Goal: Navigation & Orientation: Find specific page/section

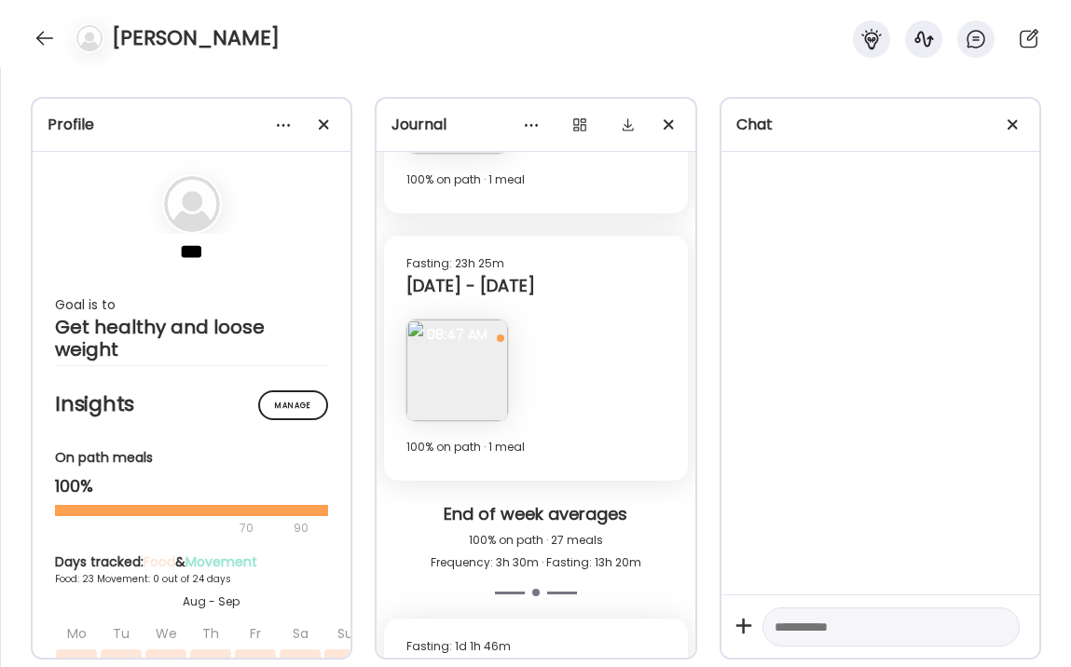
scroll to position [14053, 0]
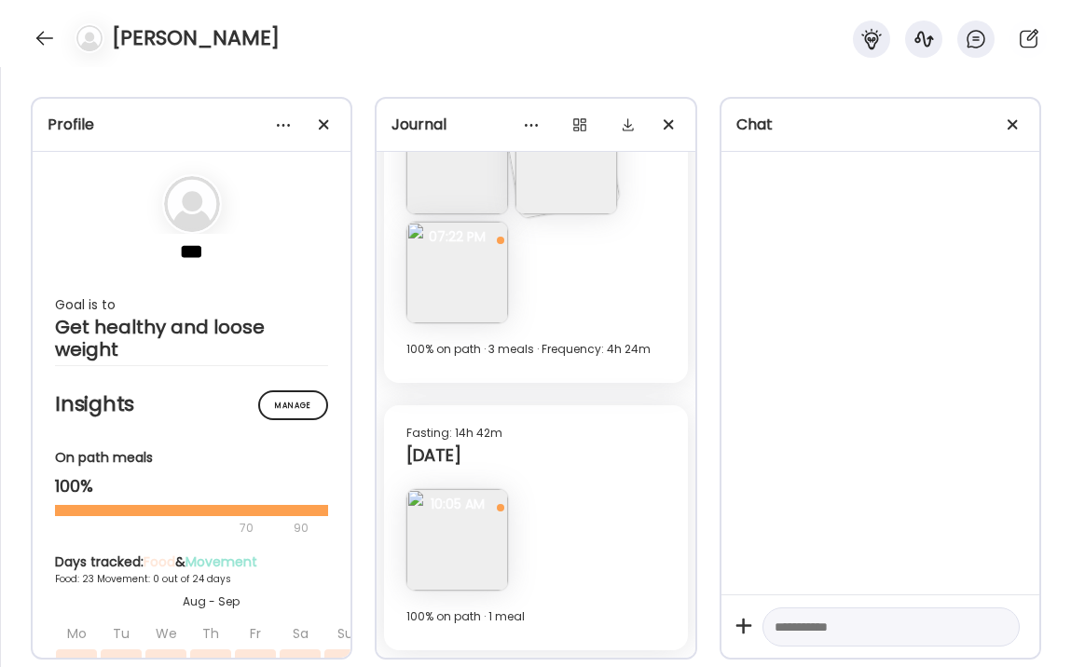
click at [440, 539] on img at bounding box center [457, 540] width 102 height 102
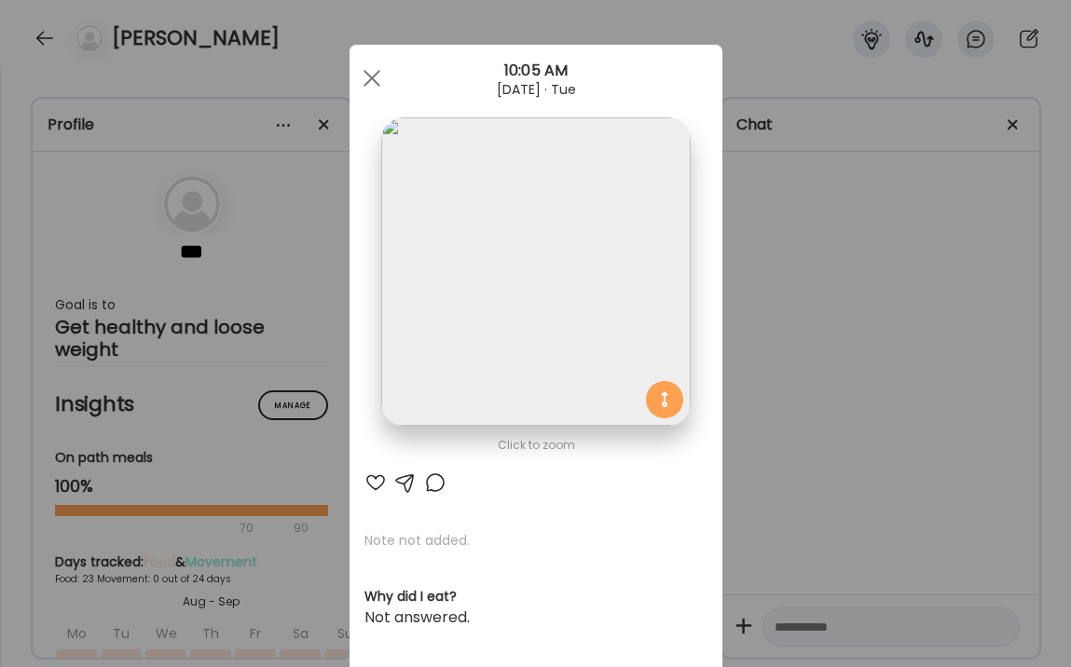
click at [497, 359] on img at bounding box center [535, 271] width 308 height 308
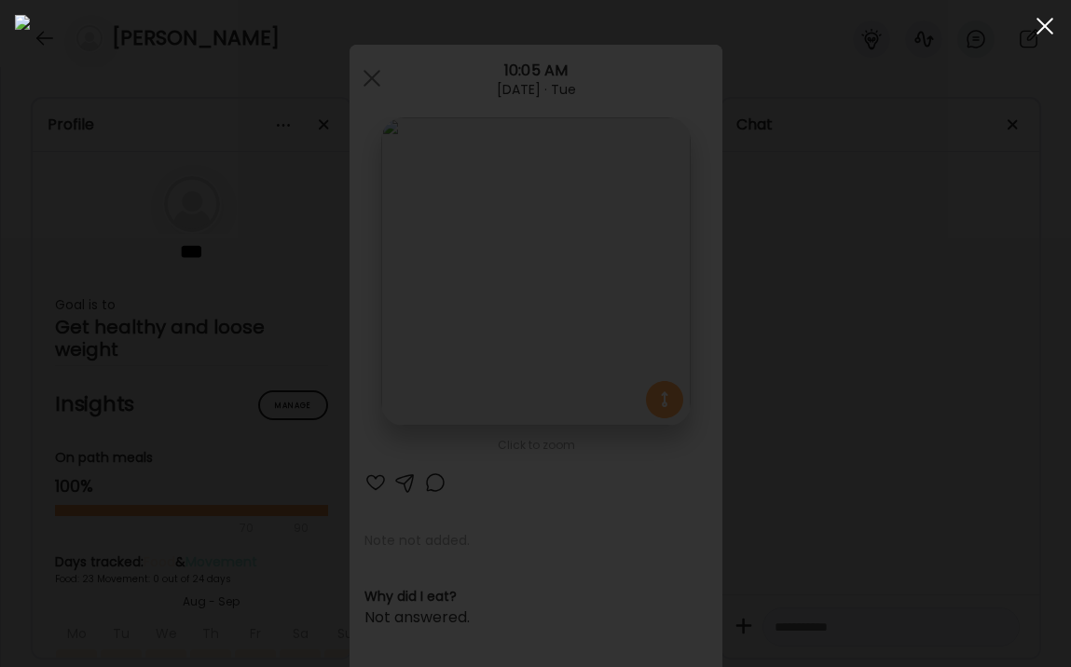
click at [1049, 23] on div at bounding box center [1044, 25] width 37 height 37
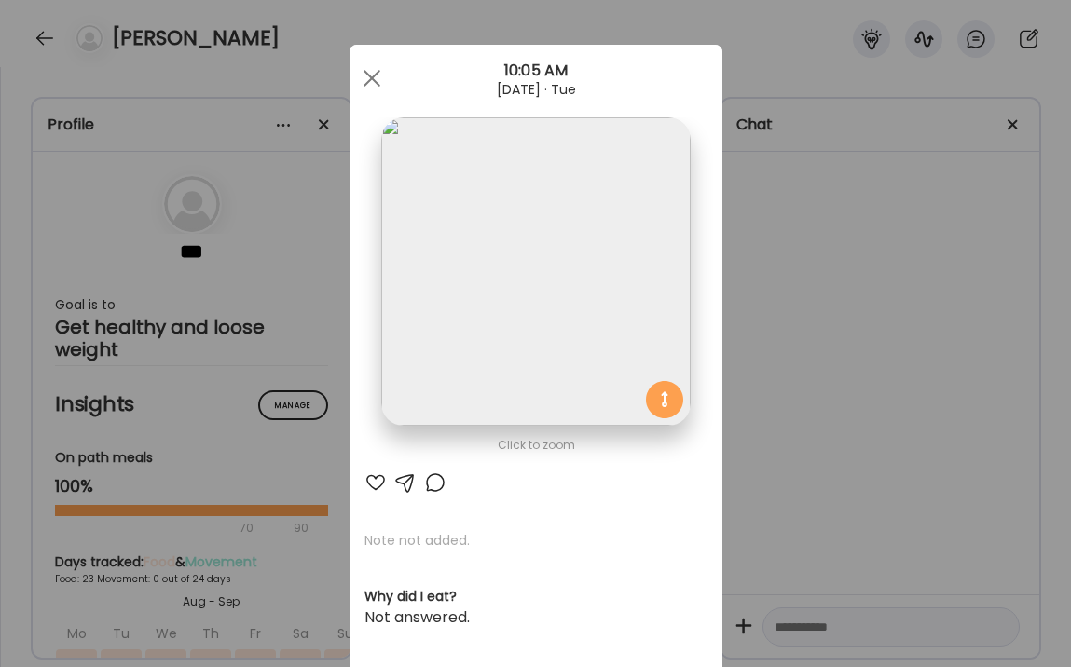
click at [827, 401] on div "Ate Coach Dashboard Wahoo! It’s official Take a moment to set up your Coach Pro…" at bounding box center [535, 333] width 1071 height 667
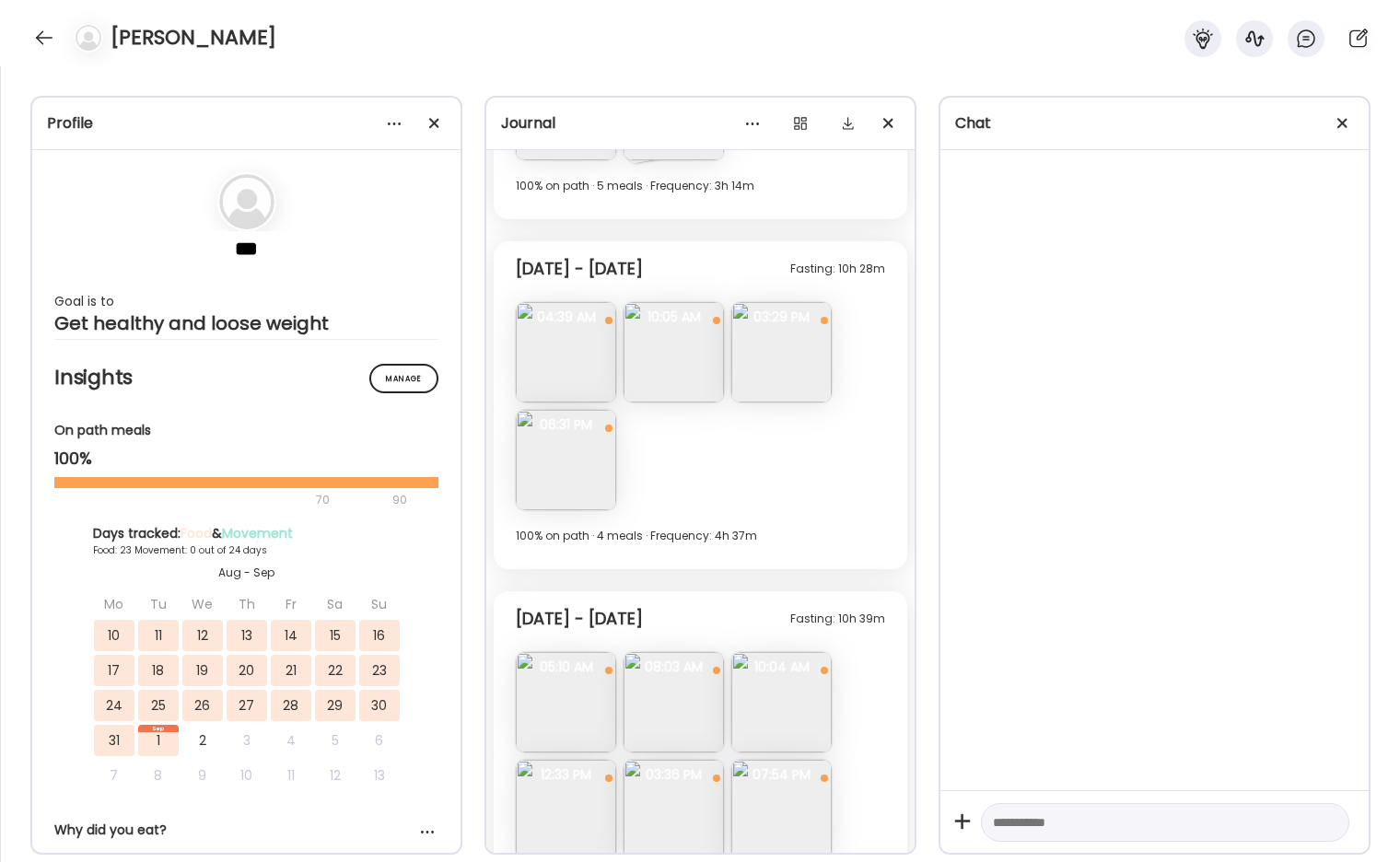
scroll to position [9294, 0]
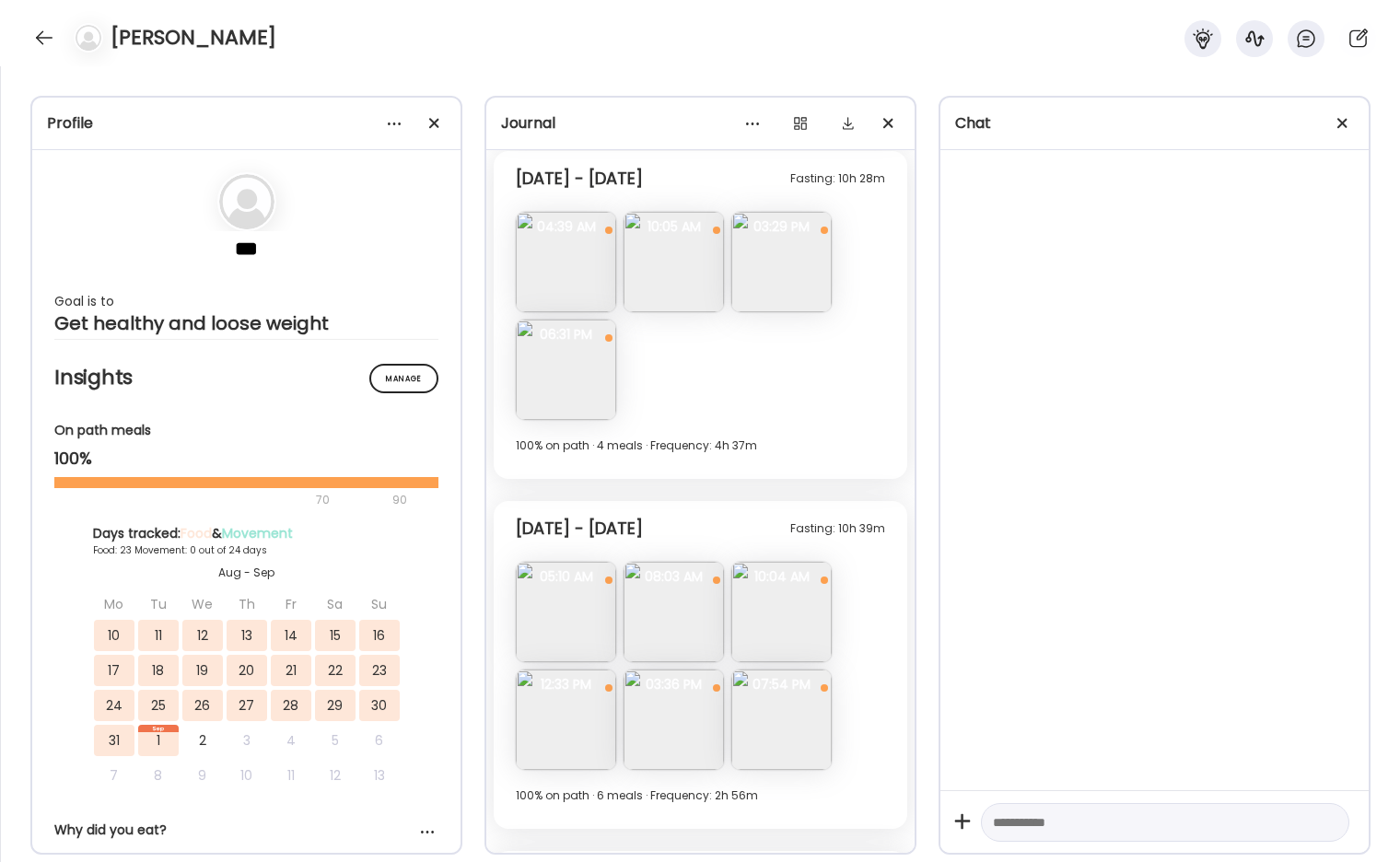
click at [583, 389] on img at bounding box center [567, 370] width 101 height 101
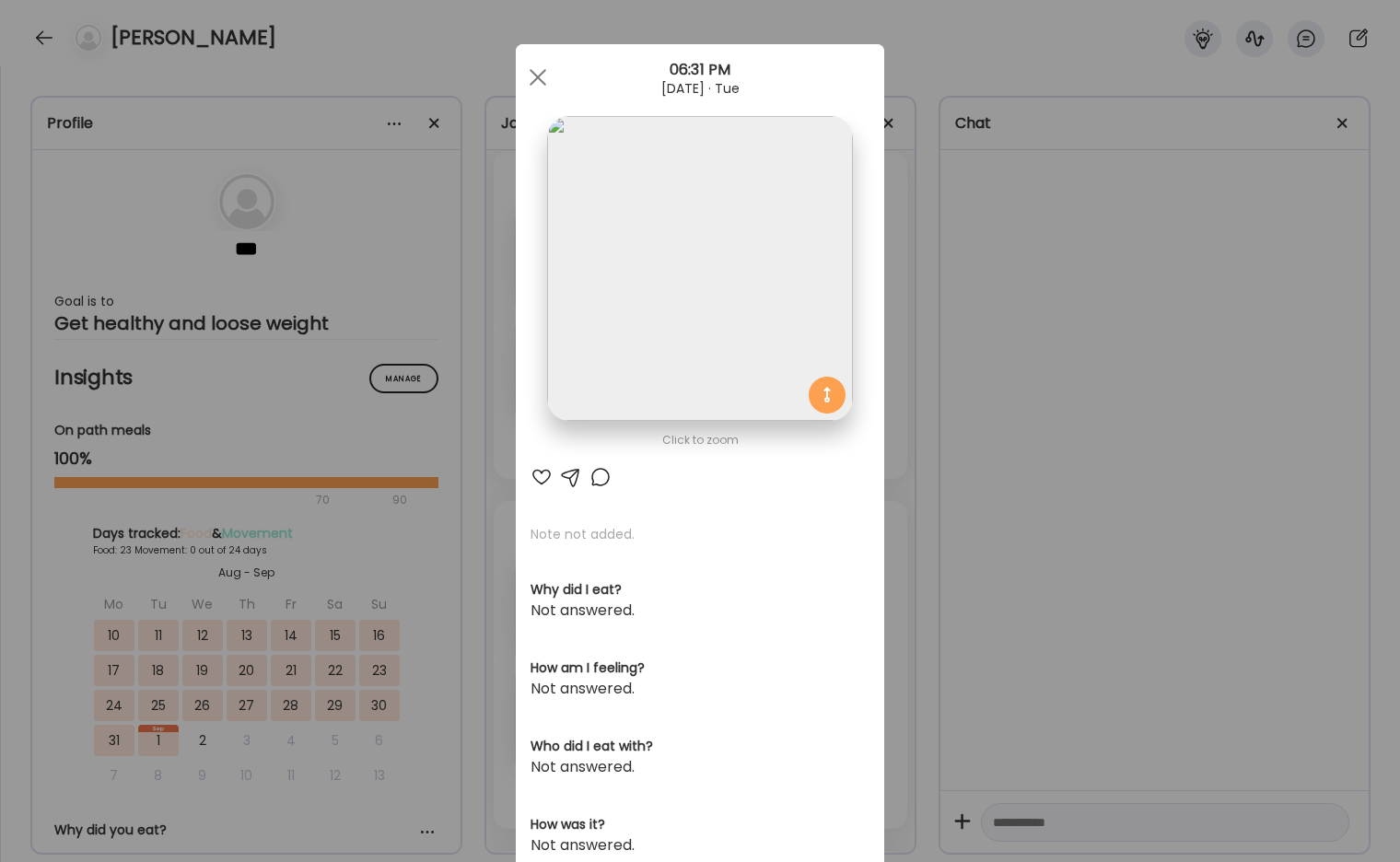
click at [952, 294] on div "Ate Coach Dashboard Wahoo! It’s official Take a moment to set up your Coach Pro…" at bounding box center [700, 431] width 1400 height 862
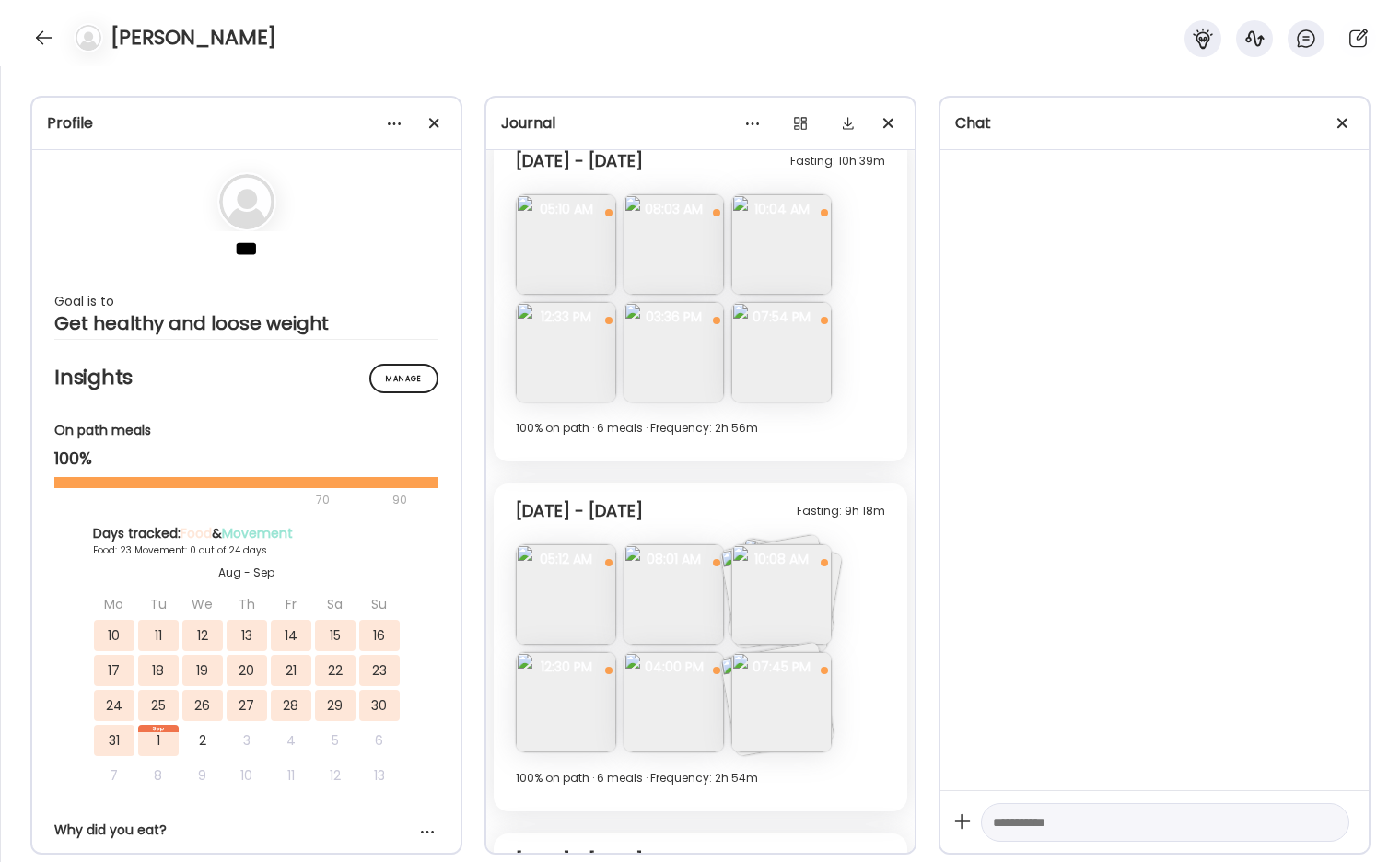
scroll to position [9658, 0]
click at [677, 280] on img at bounding box center [674, 248] width 101 height 101
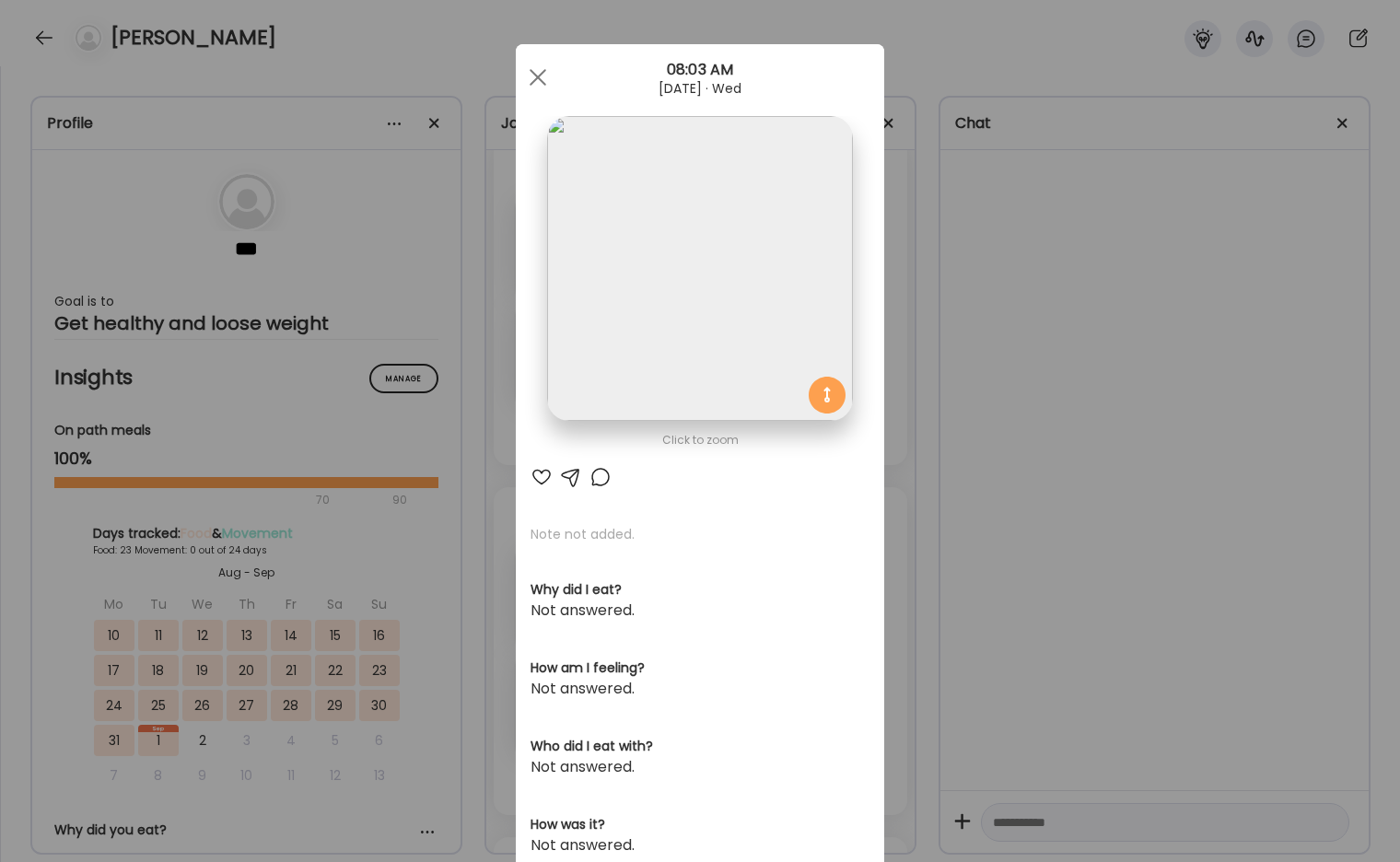
click at [907, 338] on div "Ate Coach Dashboard Wahoo! It’s official Take a moment to set up your Coach Pro…" at bounding box center [700, 431] width 1400 height 862
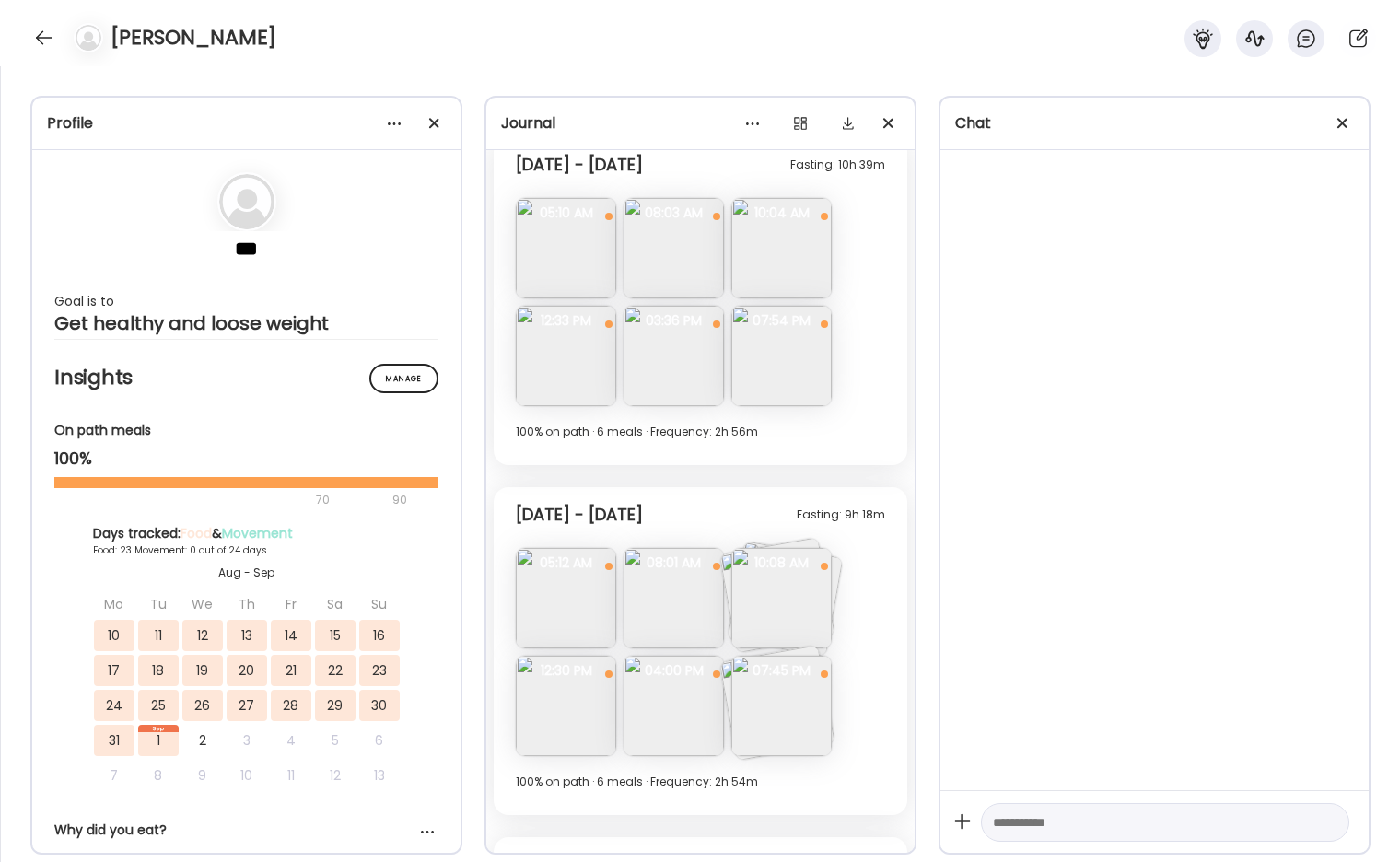
click at [765, 261] on img at bounding box center [782, 248] width 101 height 101
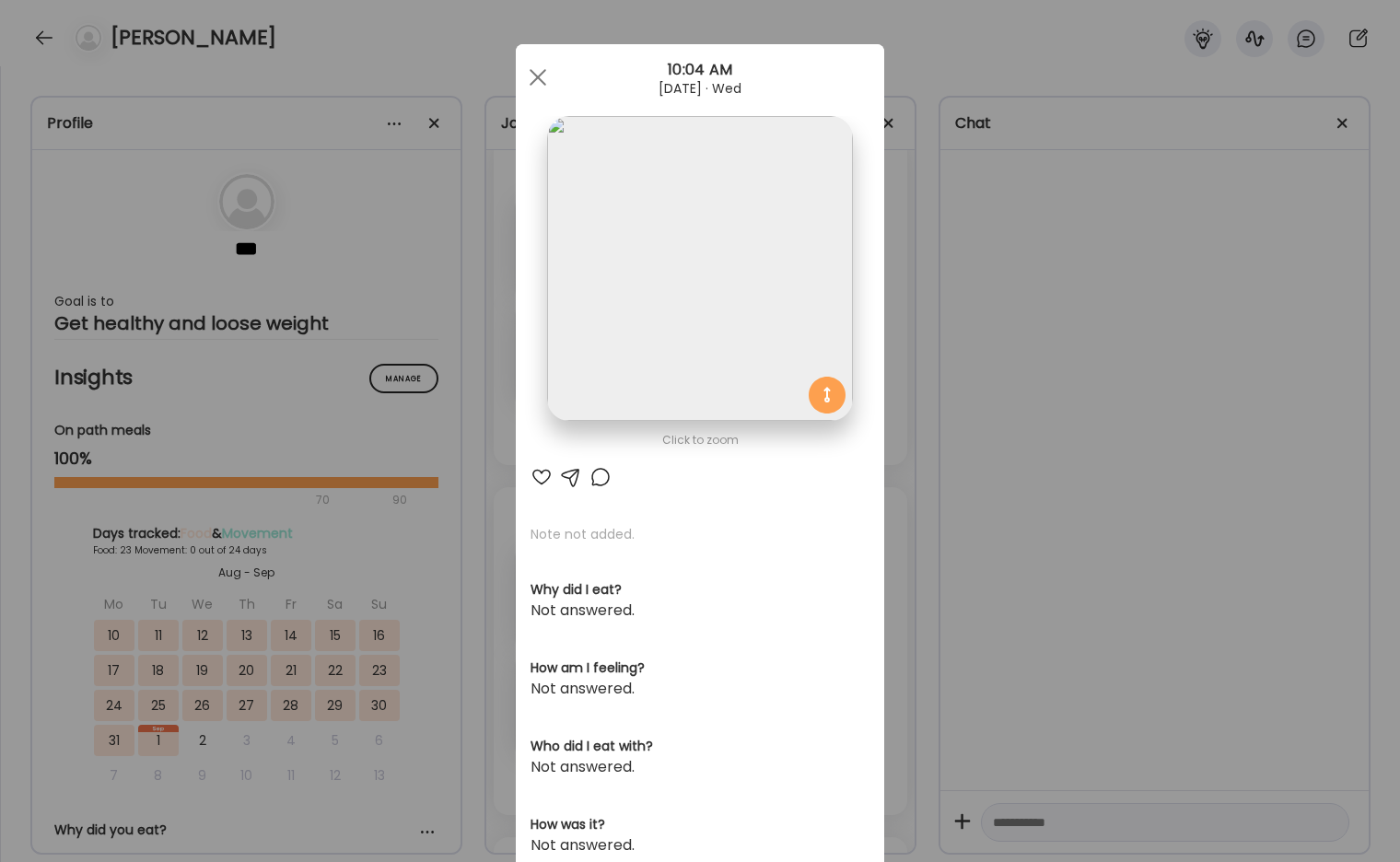
click at [1163, 331] on div "Ate Coach Dashboard Wahoo! It’s official Take a moment to set up your Coach Pro…" at bounding box center [700, 431] width 1400 height 862
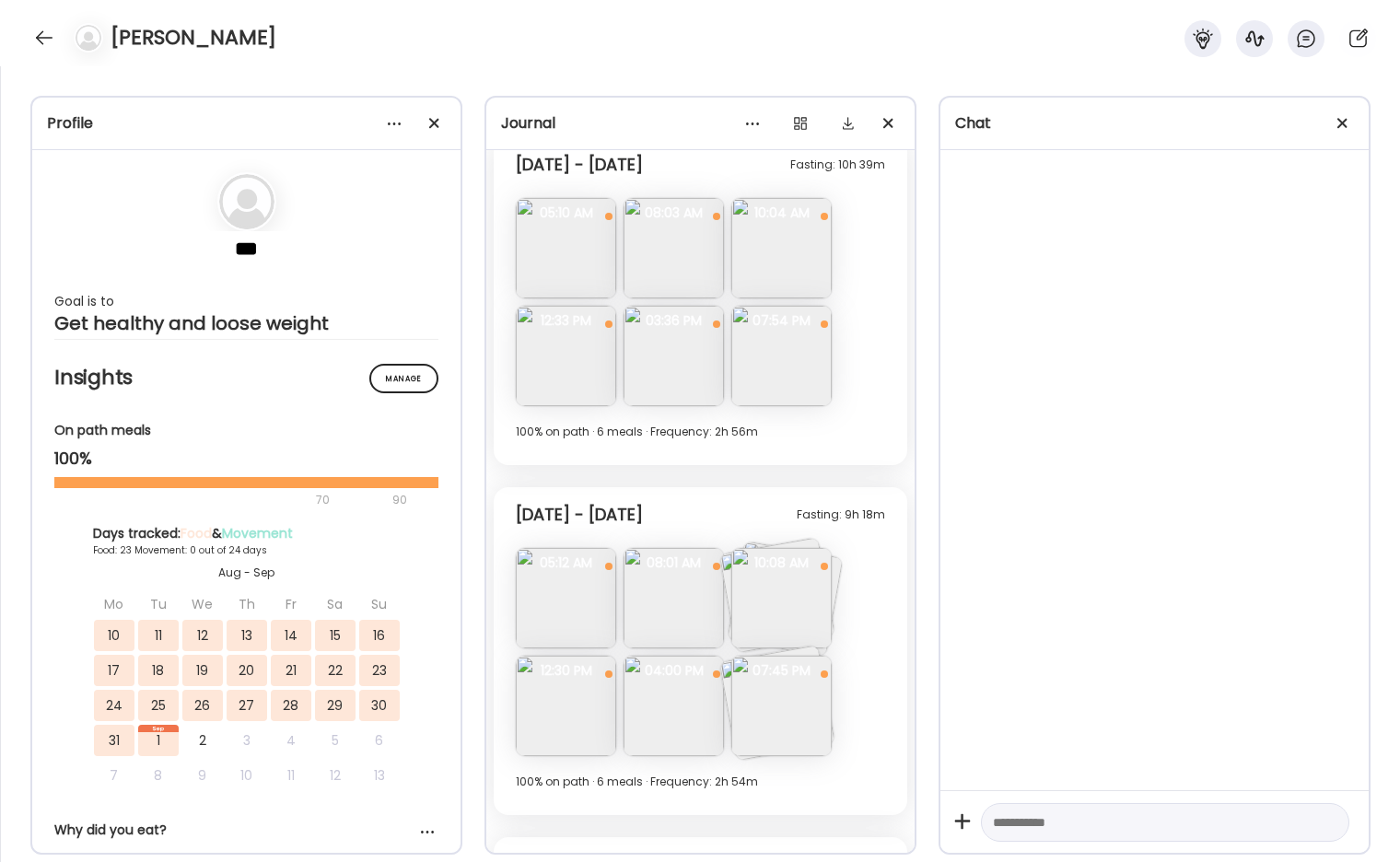
click at [697, 379] on img at bounding box center [674, 356] width 101 height 101
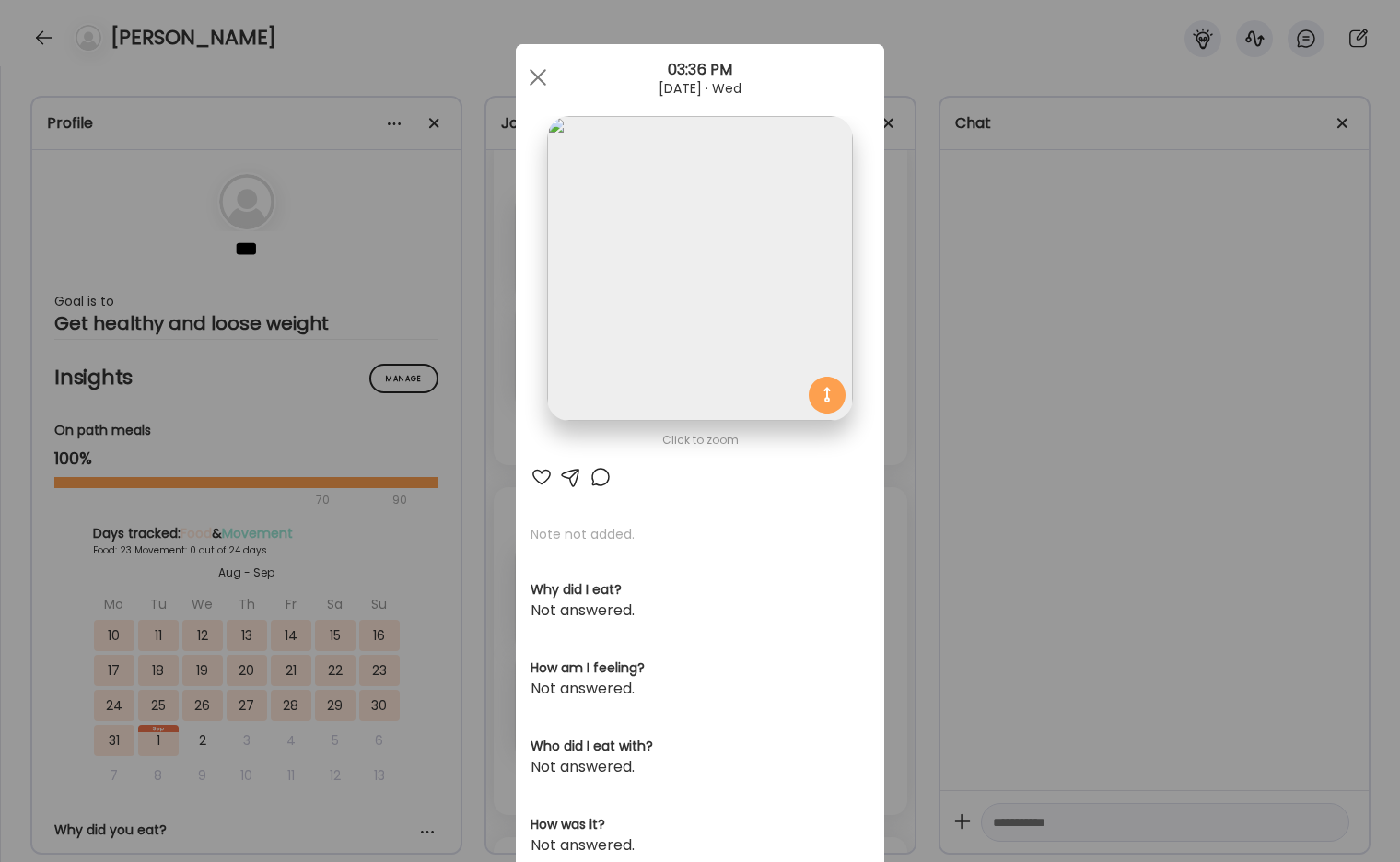
click at [705, 291] on img at bounding box center [699, 268] width 305 height 304
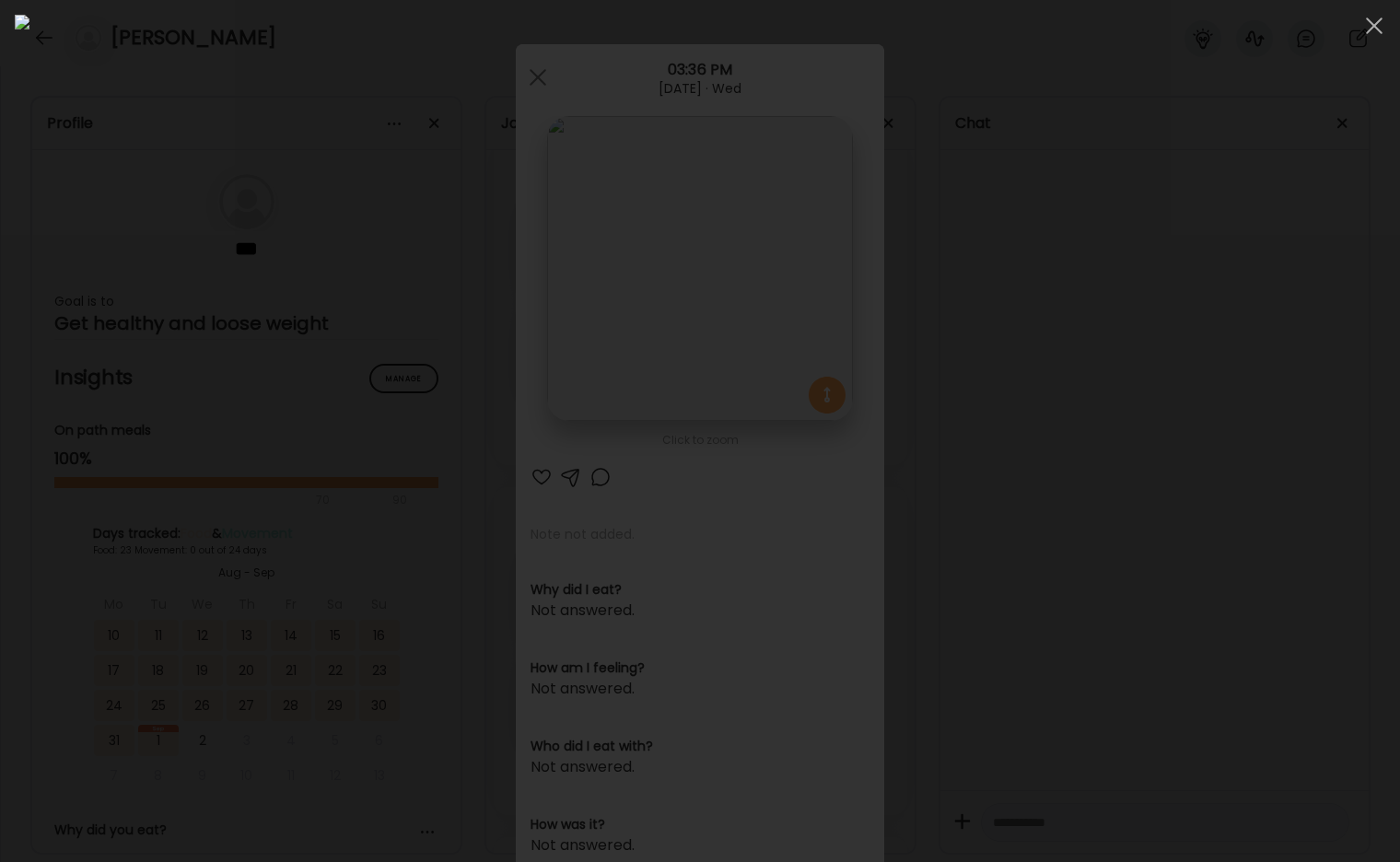
click at [1169, 257] on div at bounding box center [700, 431] width 1371 height 832
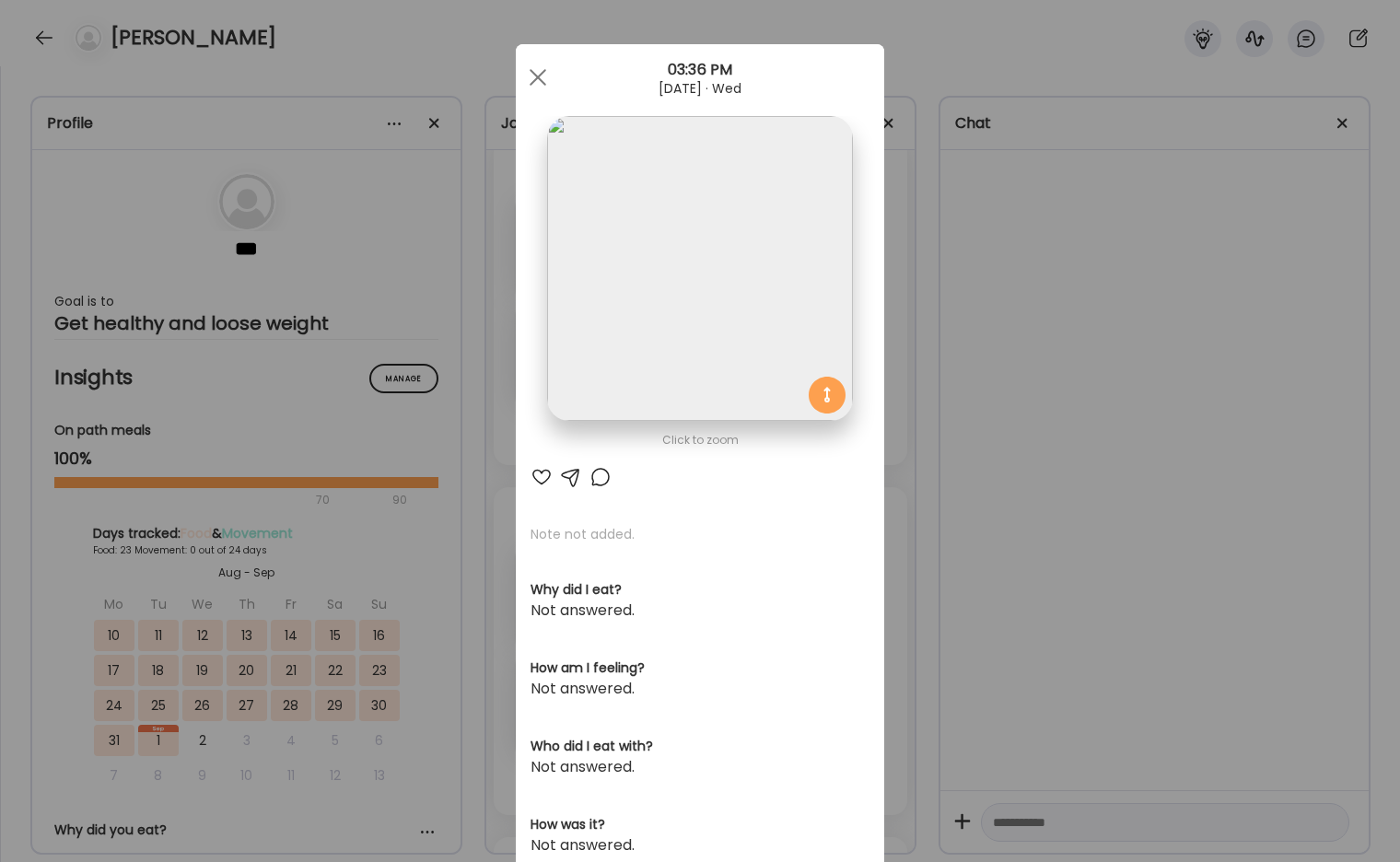
click at [1095, 279] on div "Ate Coach Dashboard Wahoo! It’s official Take a moment to set up your Coach Pro…" at bounding box center [700, 431] width 1400 height 862
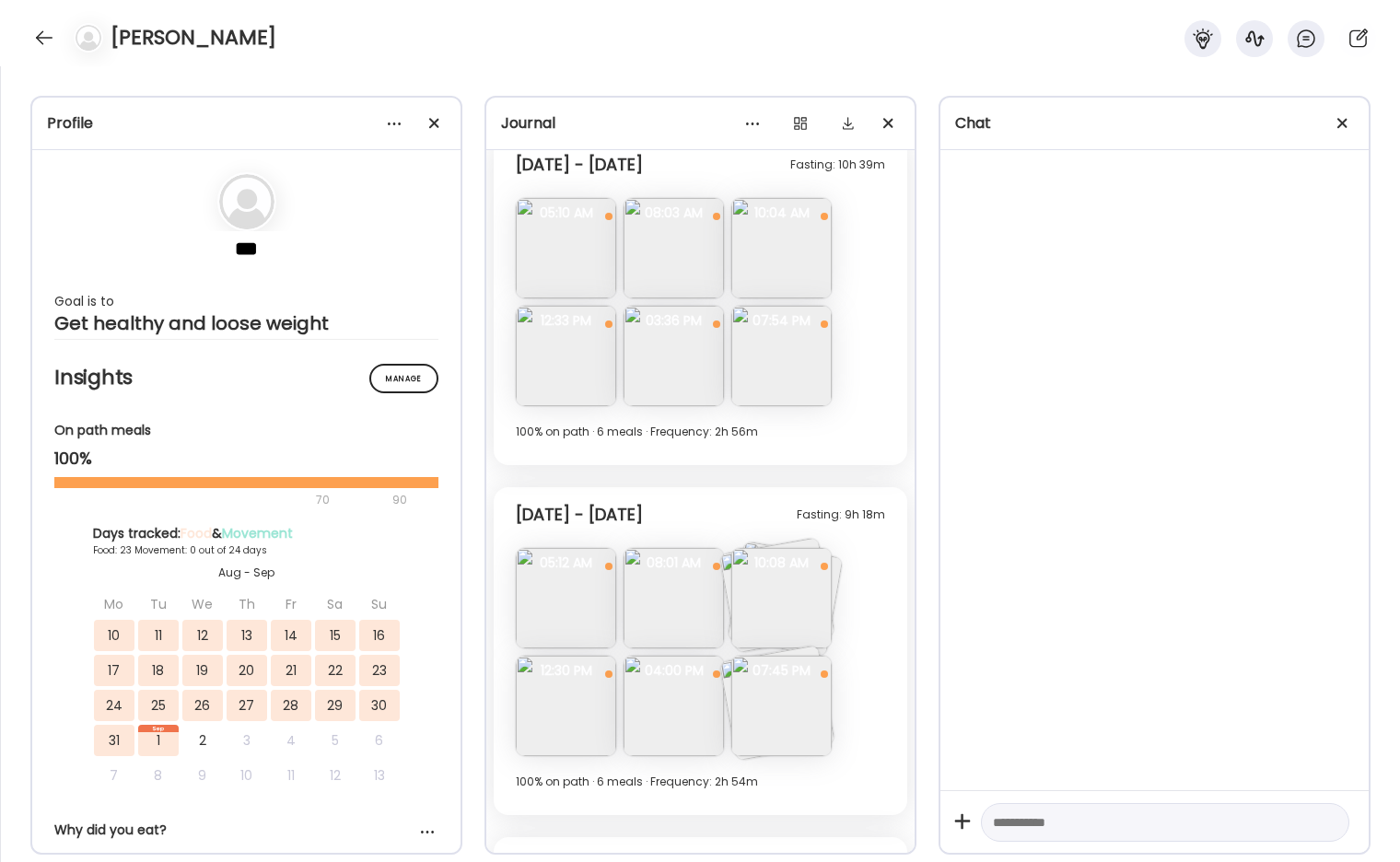
click at [795, 353] on img at bounding box center [782, 356] width 101 height 101
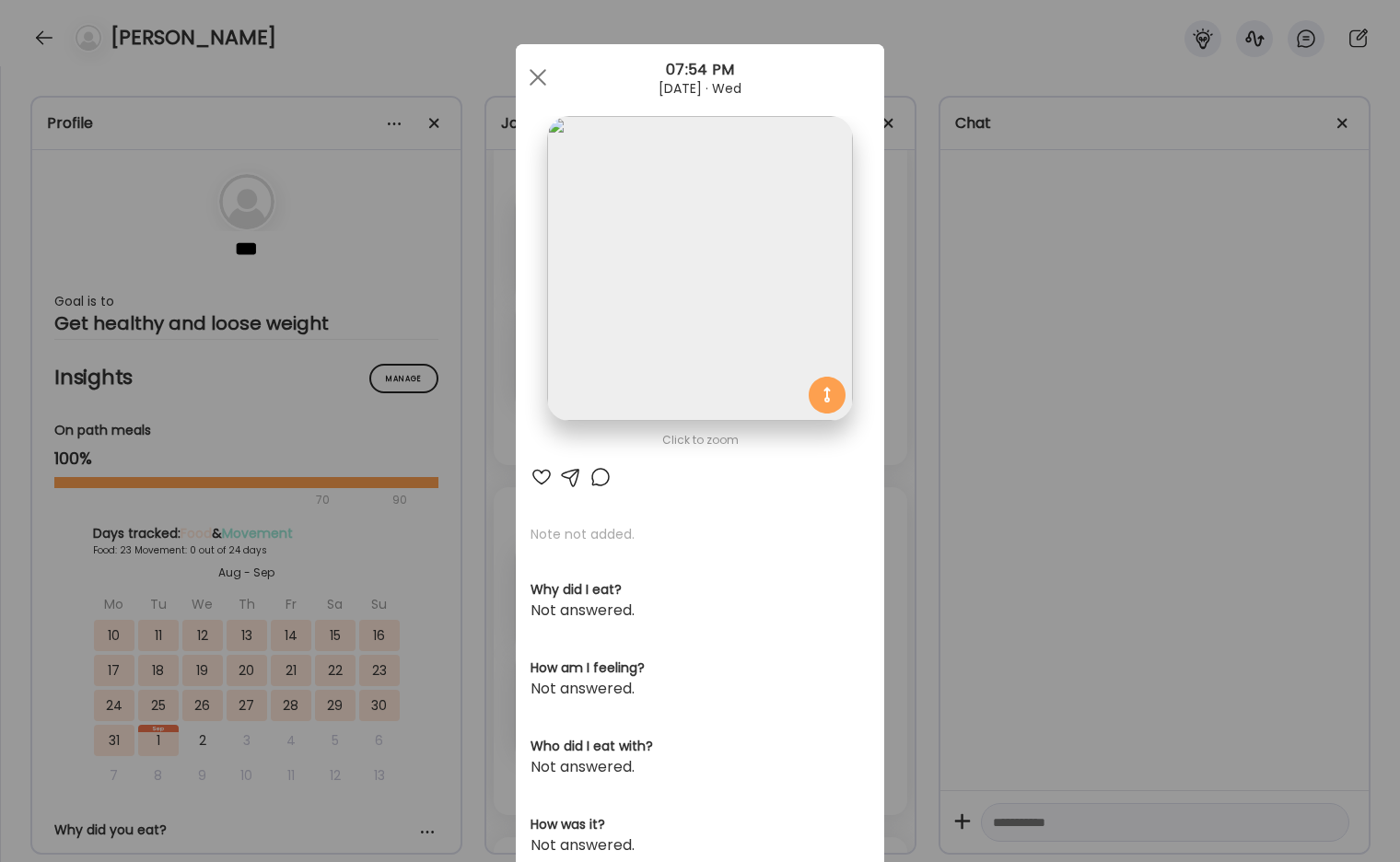
scroll to position [1, 0]
click at [1037, 315] on div "Ate Coach Dashboard Wahoo! It’s official Take a moment to set up your Coach Pro…" at bounding box center [700, 431] width 1400 height 862
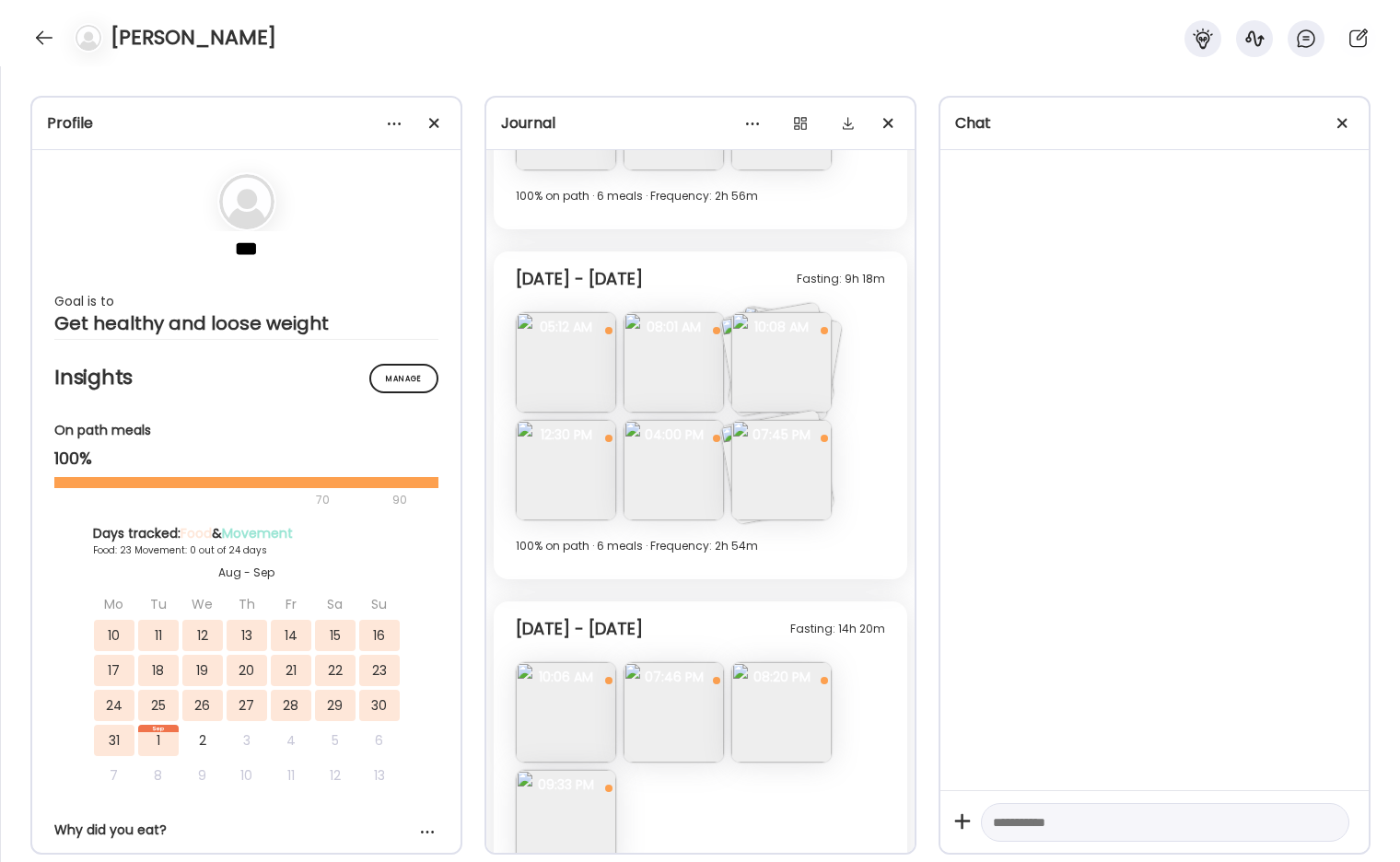
scroll to position [9896, 0]
click at [674, 363] on img at bounding box center [674, 360] width 101 height 101
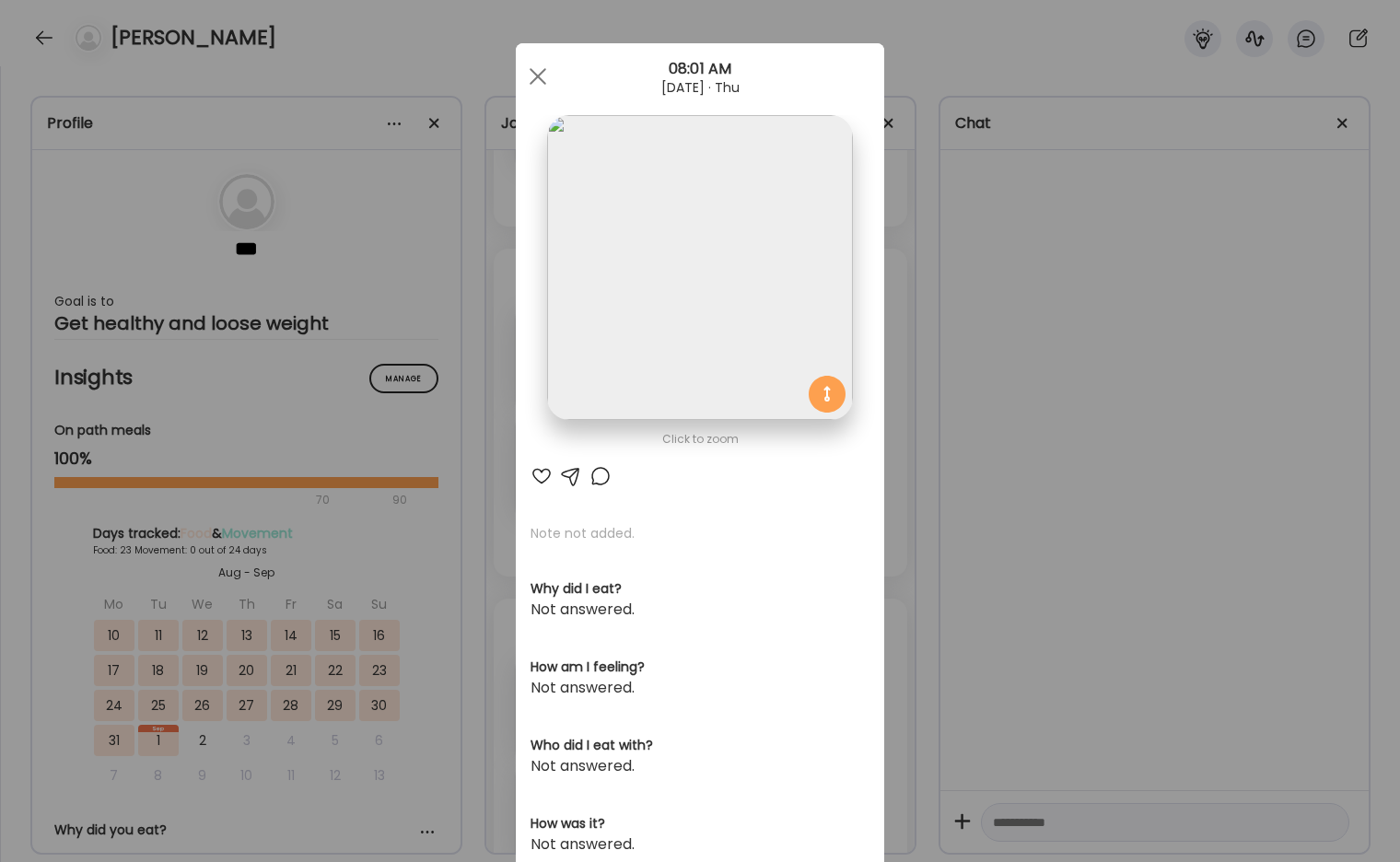
drag, startPoint x: 1071, startPoint y: 344, endPoint x: 842, endPoint y: 347, distance: 229.0
click at [1069, 344] on div "Ate Coach Dashboard Wahoo! It’s official Take a moment to set up your Coach Pro…" at bounding box center [700, 431] width 1400 height 862
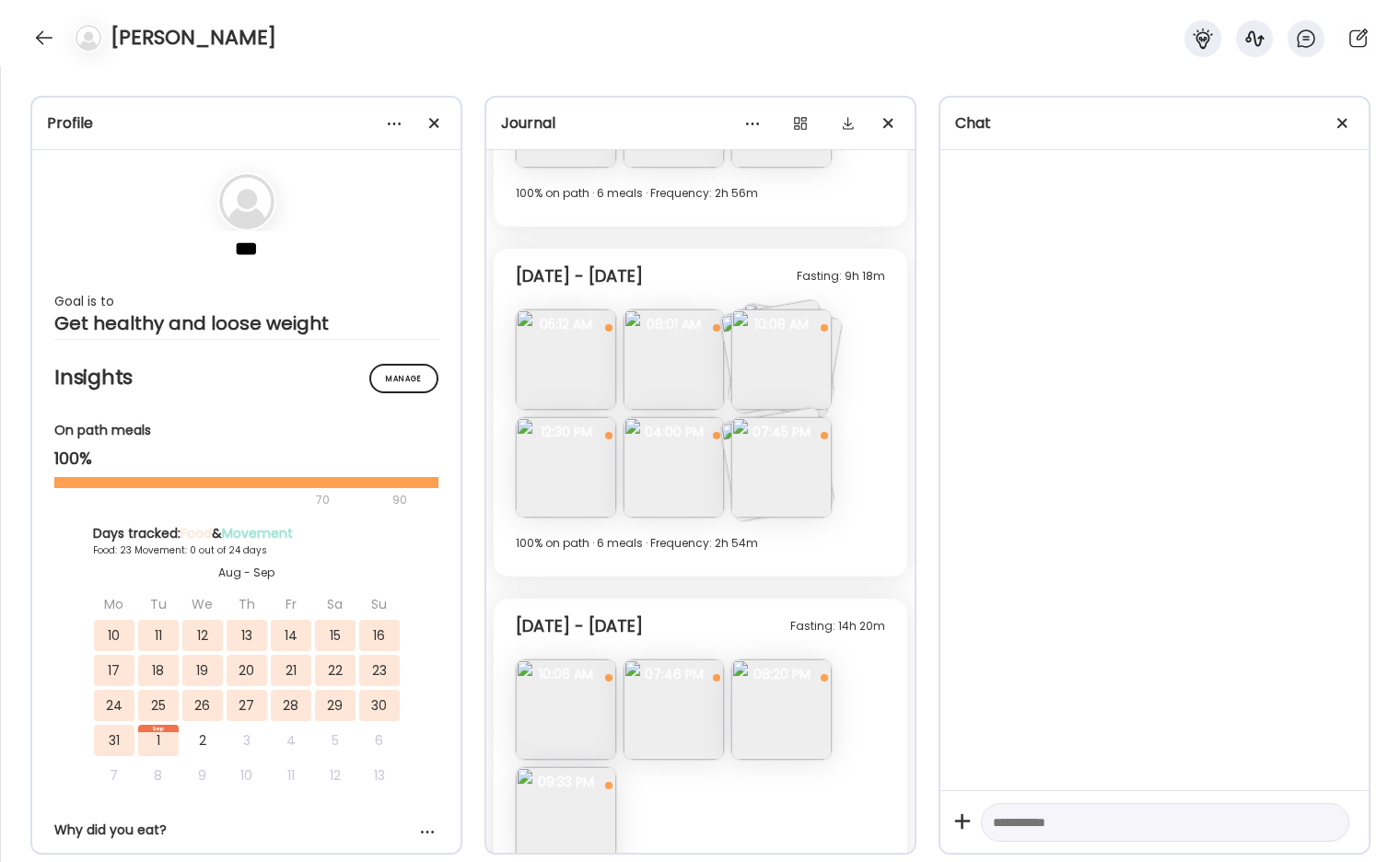
click at [805, 356] on img at bounding box center [782, 360] width 101 height 101
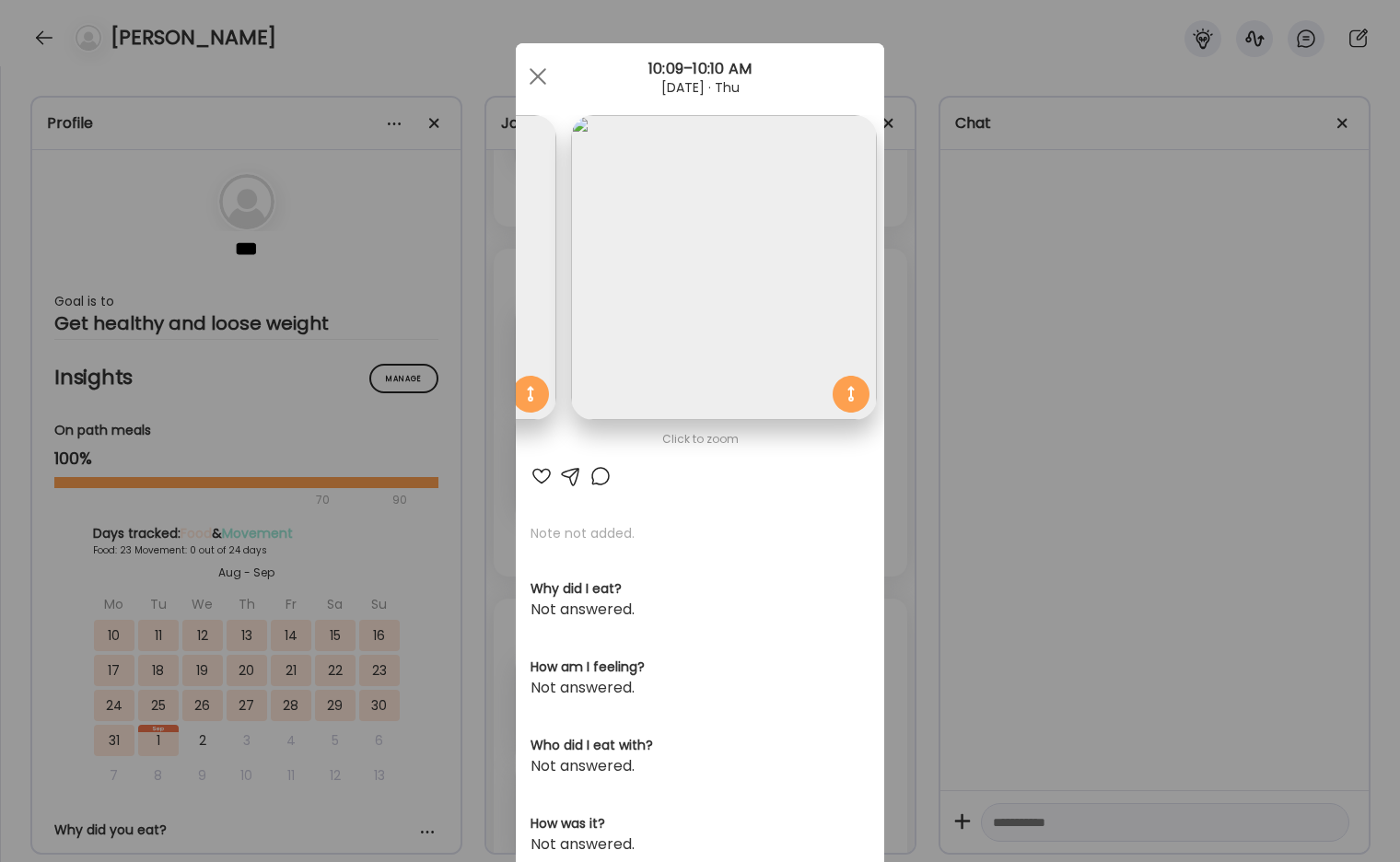
scroll to position [0, 620]
click at [1054, 329] on div "Ate Coach Dashboard Wahoo! It’s official Take a moment to set up your Coach Pro…" at bounding box center [700, 431] width 1400 height 862
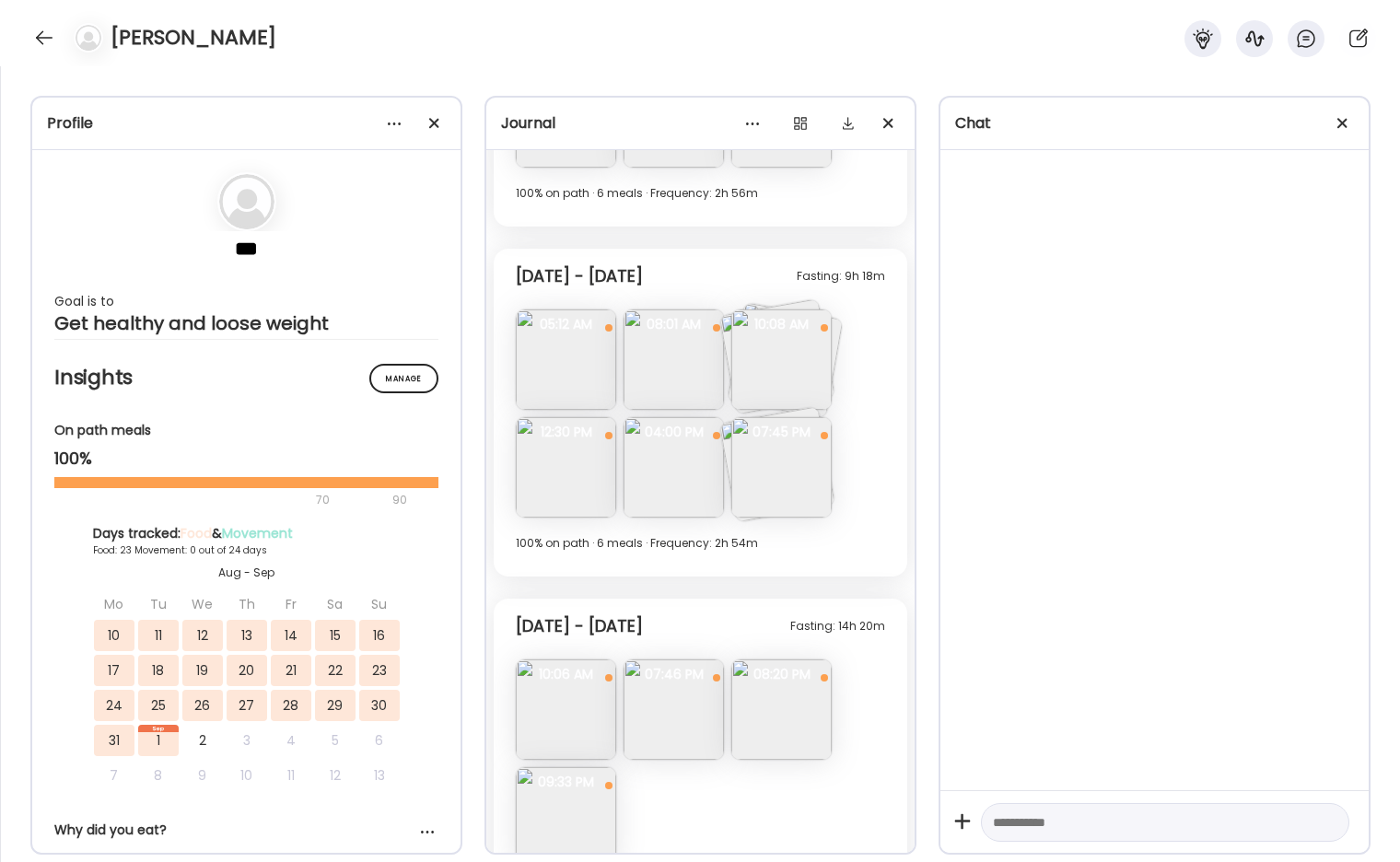
click at [686, 466] on img at bounding box center [674, 468] width 101 height 101
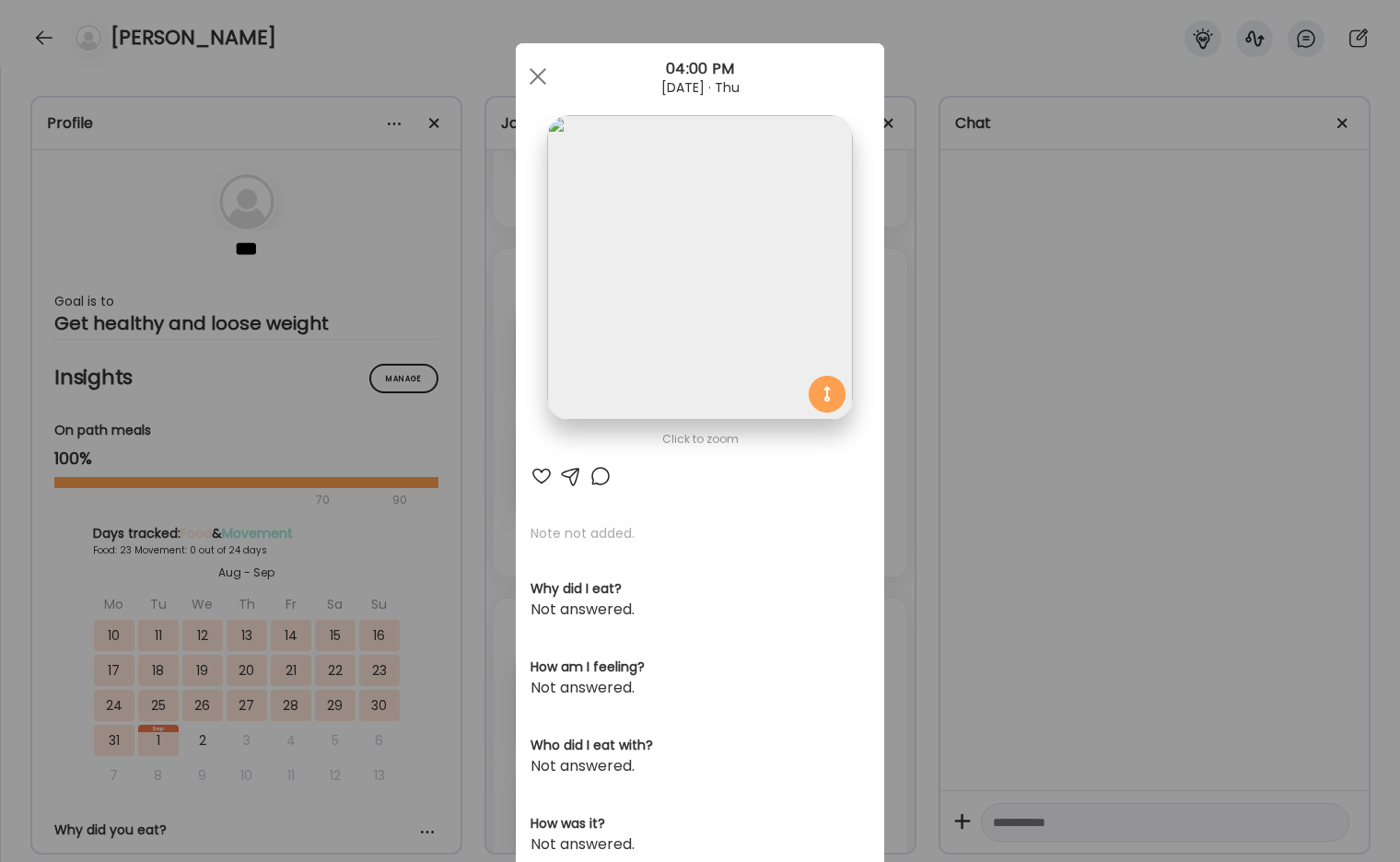
click at [1169, 331] on div "Ate Coach Dashboard Wahoo! It’s official Take a moment to set up your Coach Pro…" at bounding box center [700, 431] width 1400 height 862
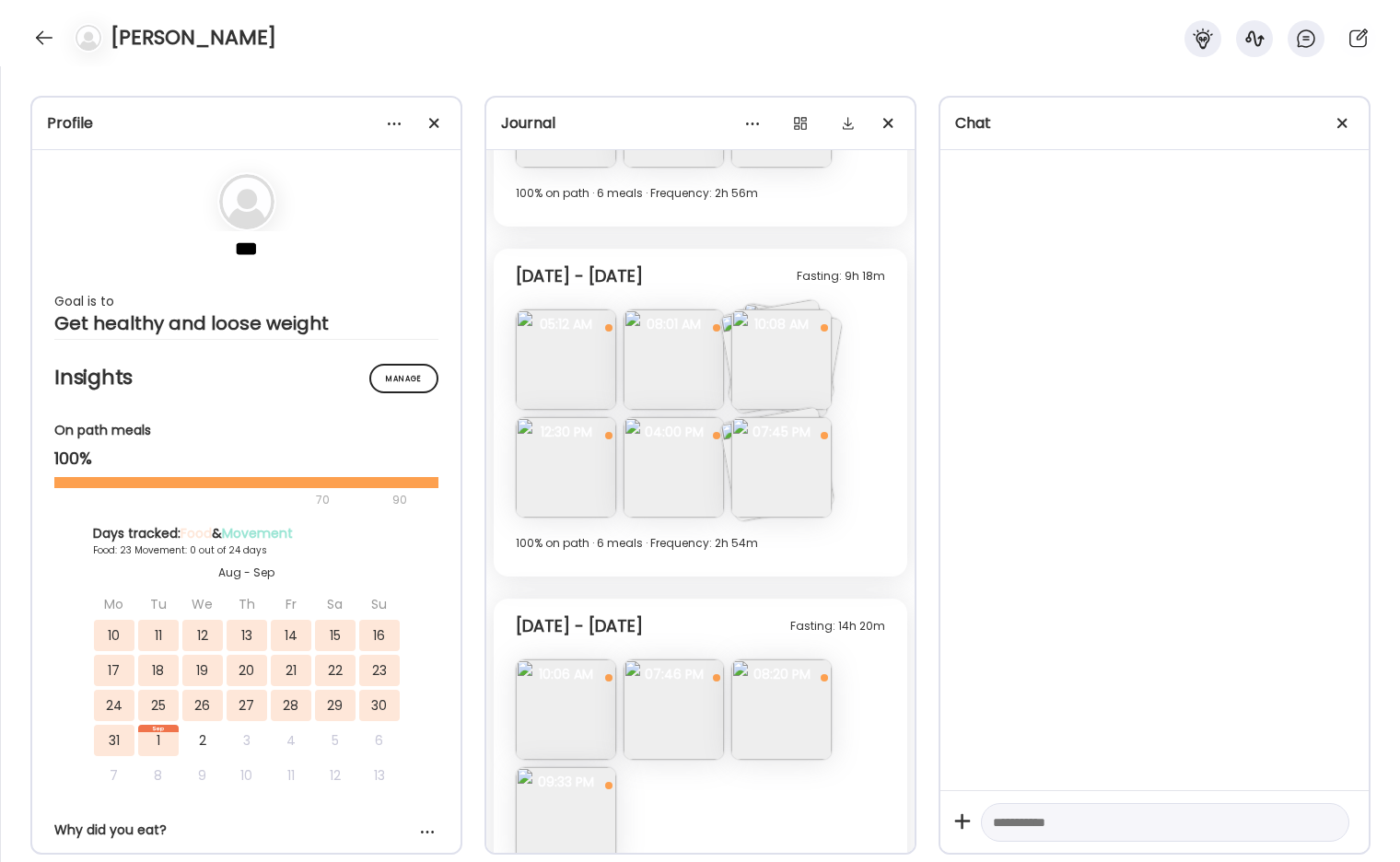
click at [656, 476] on img at bounding box center [674, 468] width 101 height 101
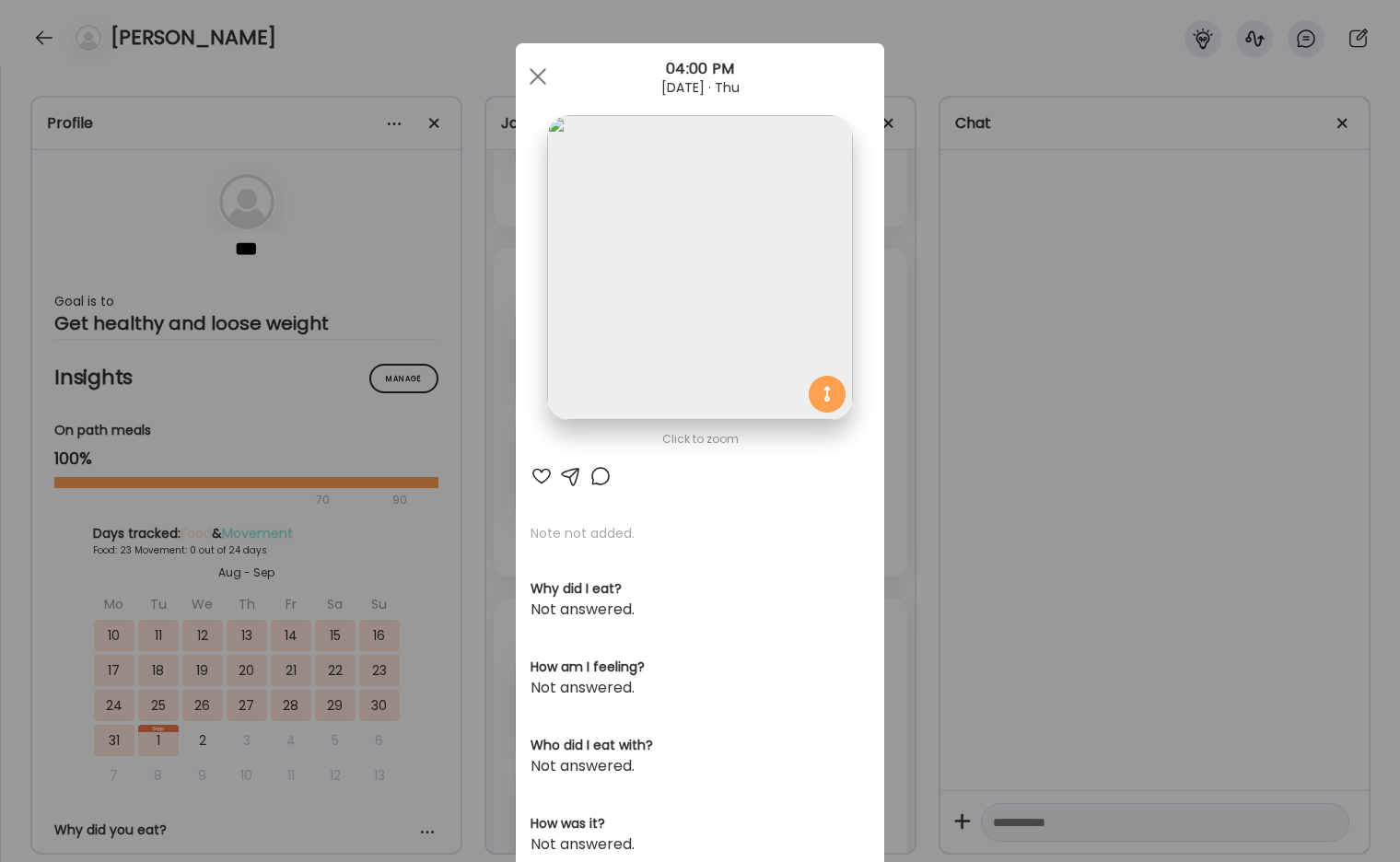
click at [998, 425] on div "Ate Coach Dashboard Wahoo! It’s official Take a moment to set up your Coach Pro…" at bounding box center [700, 431] width 1400 height 862
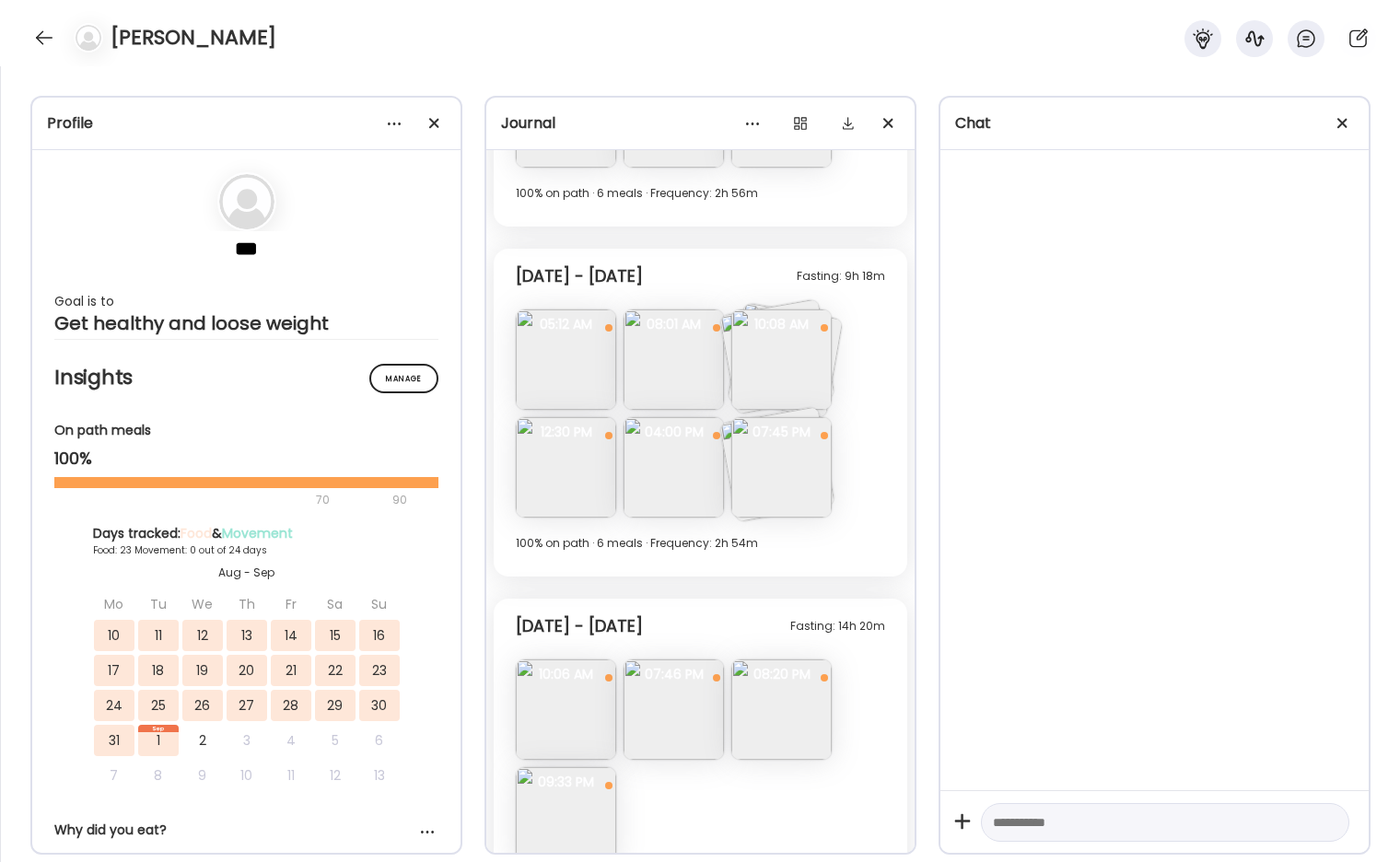
click at [792, 490] on img at bounding box center [782, 468] width 101 height 101
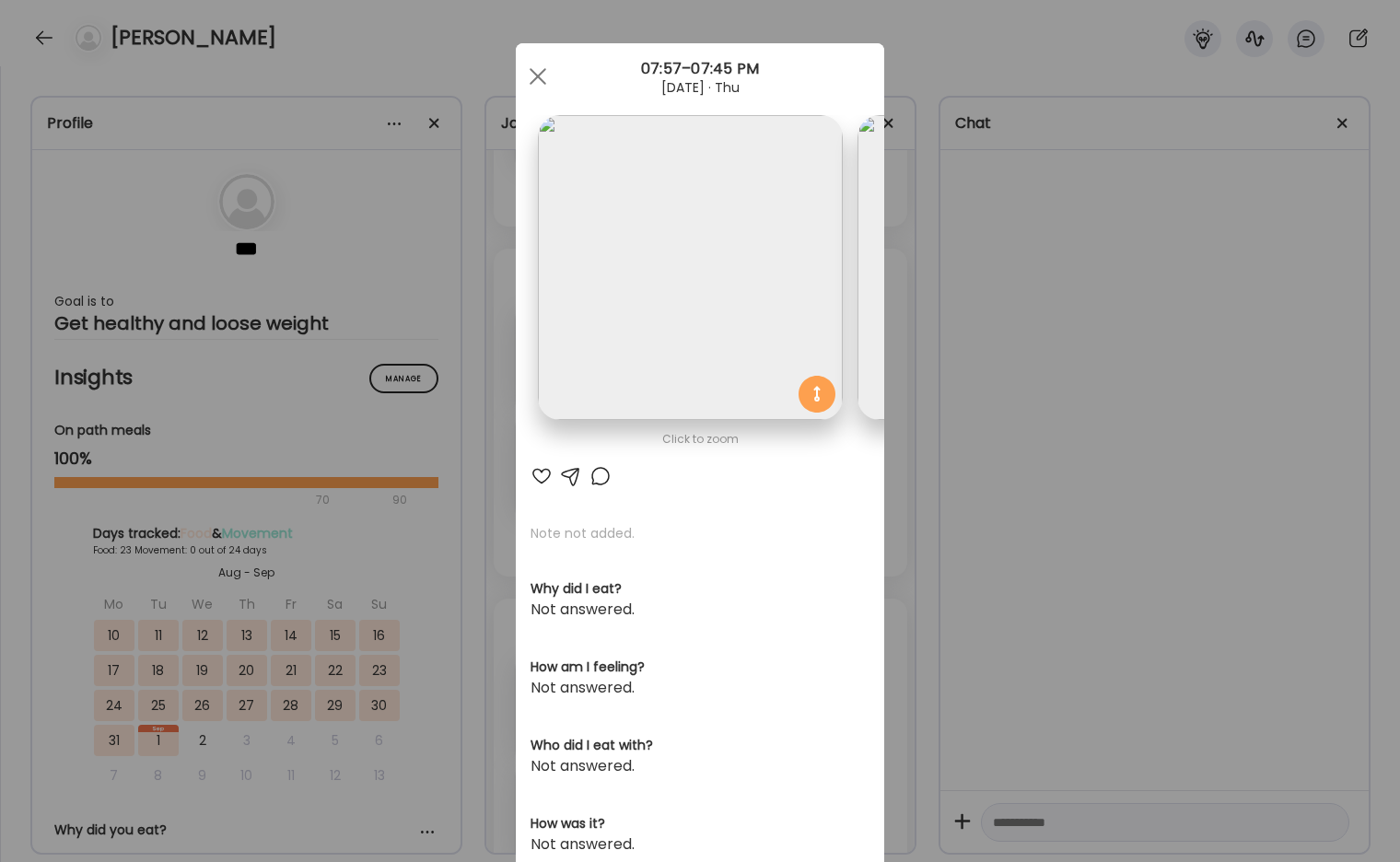
click at [1100, 394] on div "Ate Coach Dashboard Wahoo! It’s official Take a moment to set up your Coach Pro…" at bounding box center [700, 431] width 1400 height 862
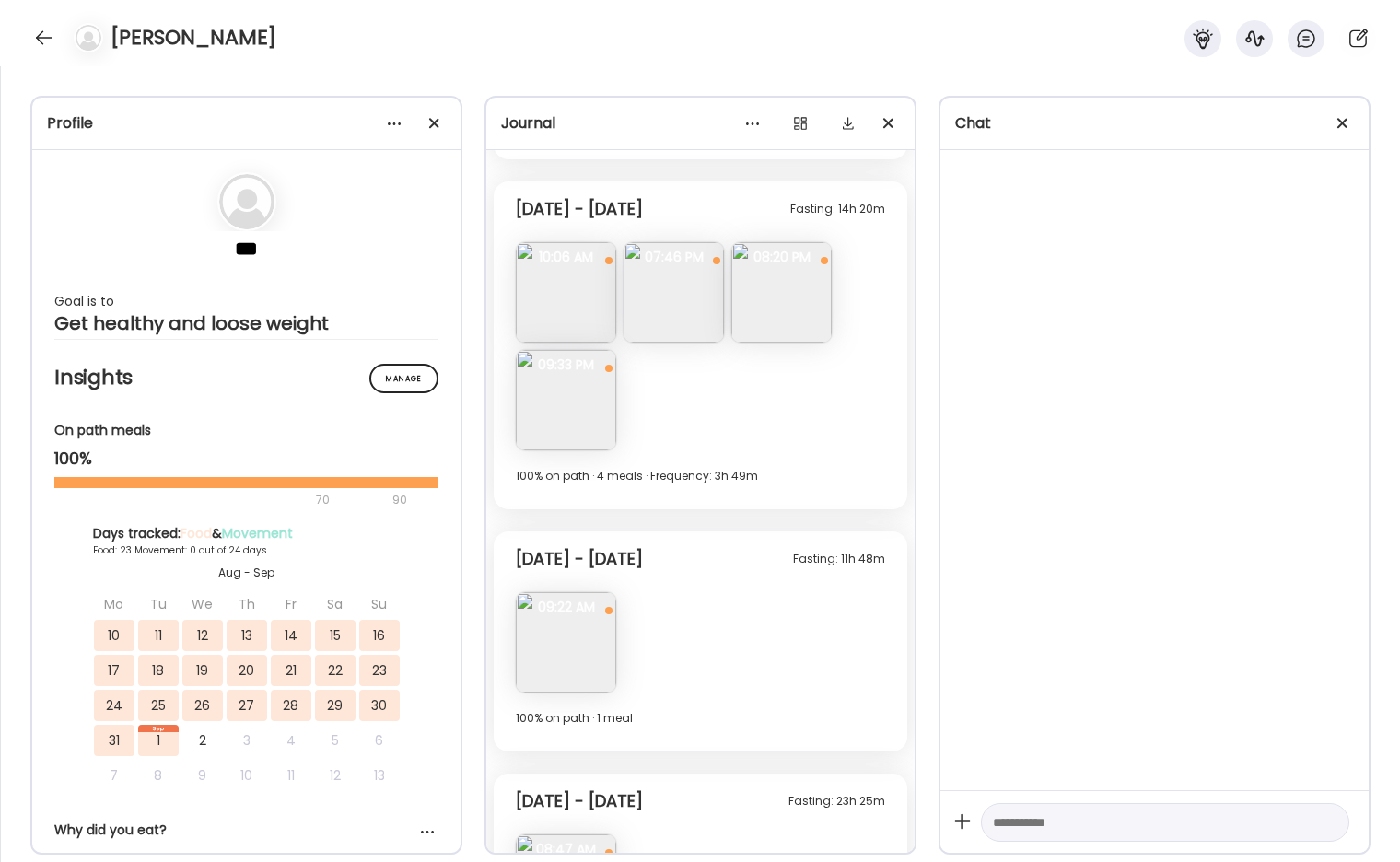
scroll to position [10316, 0]
click at [682, 292] on img at bounding box center [674, 290] width 101 height 101
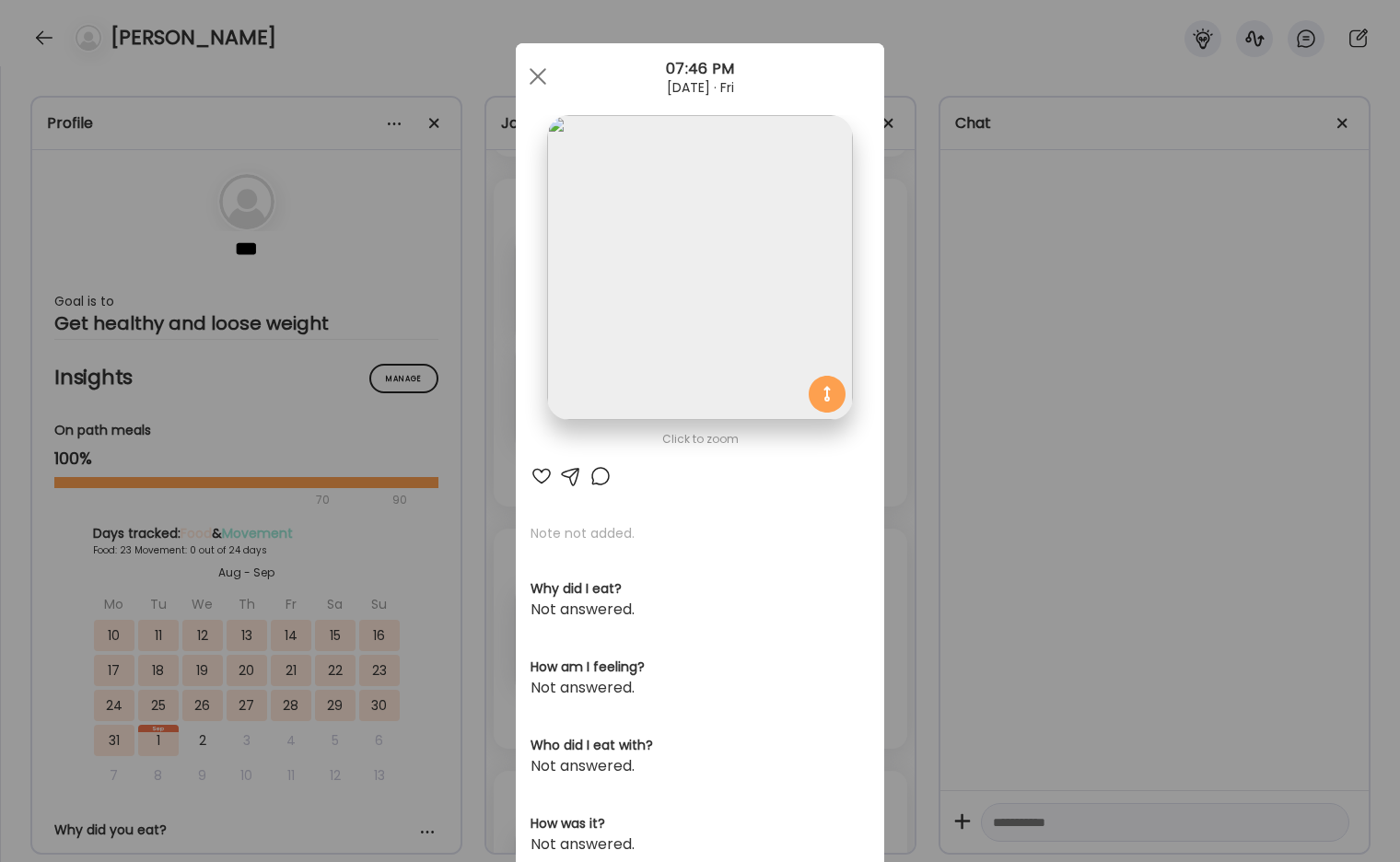
click at [760, 328] on img at bounding box center [699, 267] width 305 height 304
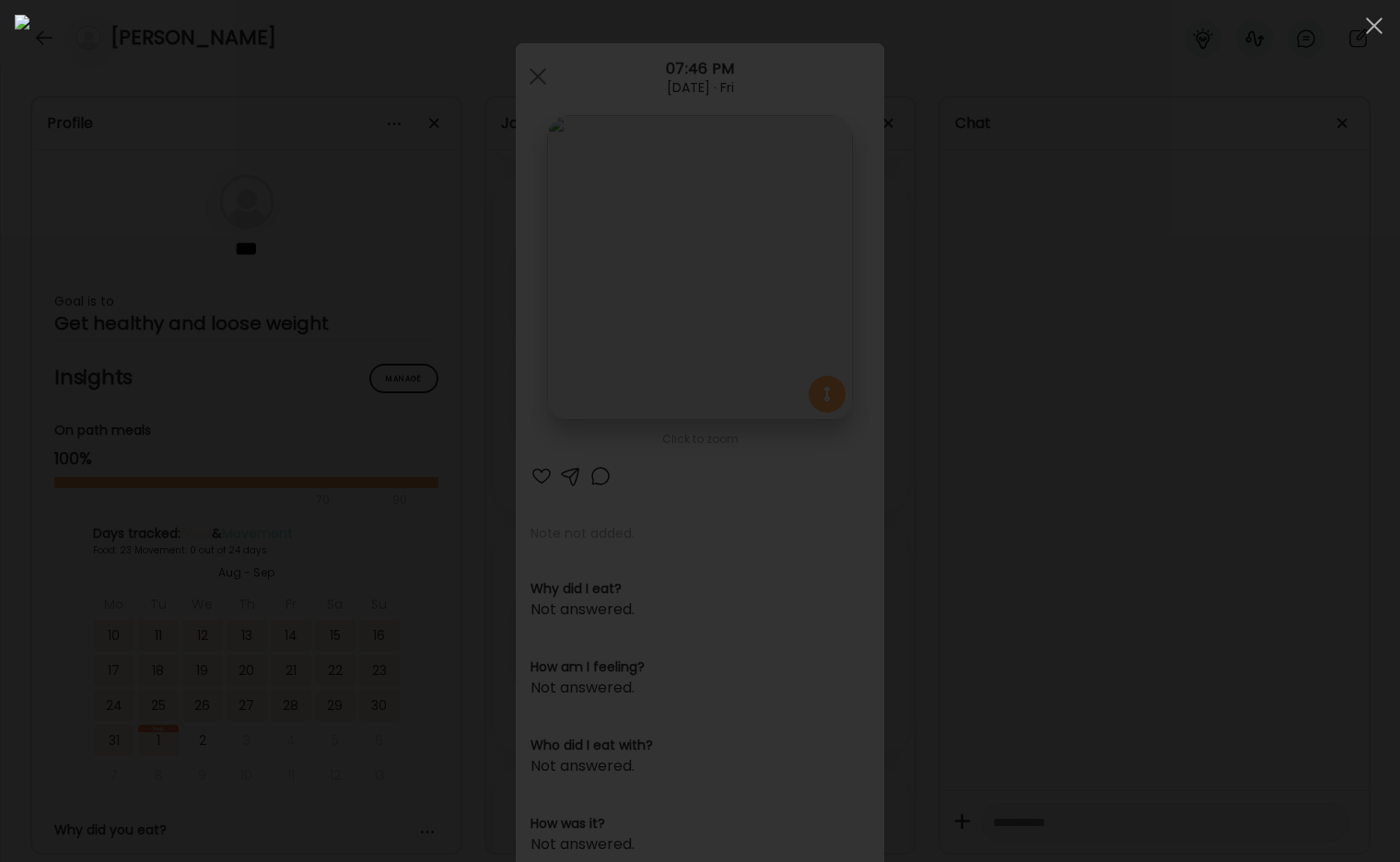
click at [1169, 434] on div at bounding box center [700, 431] width 1371 height 832
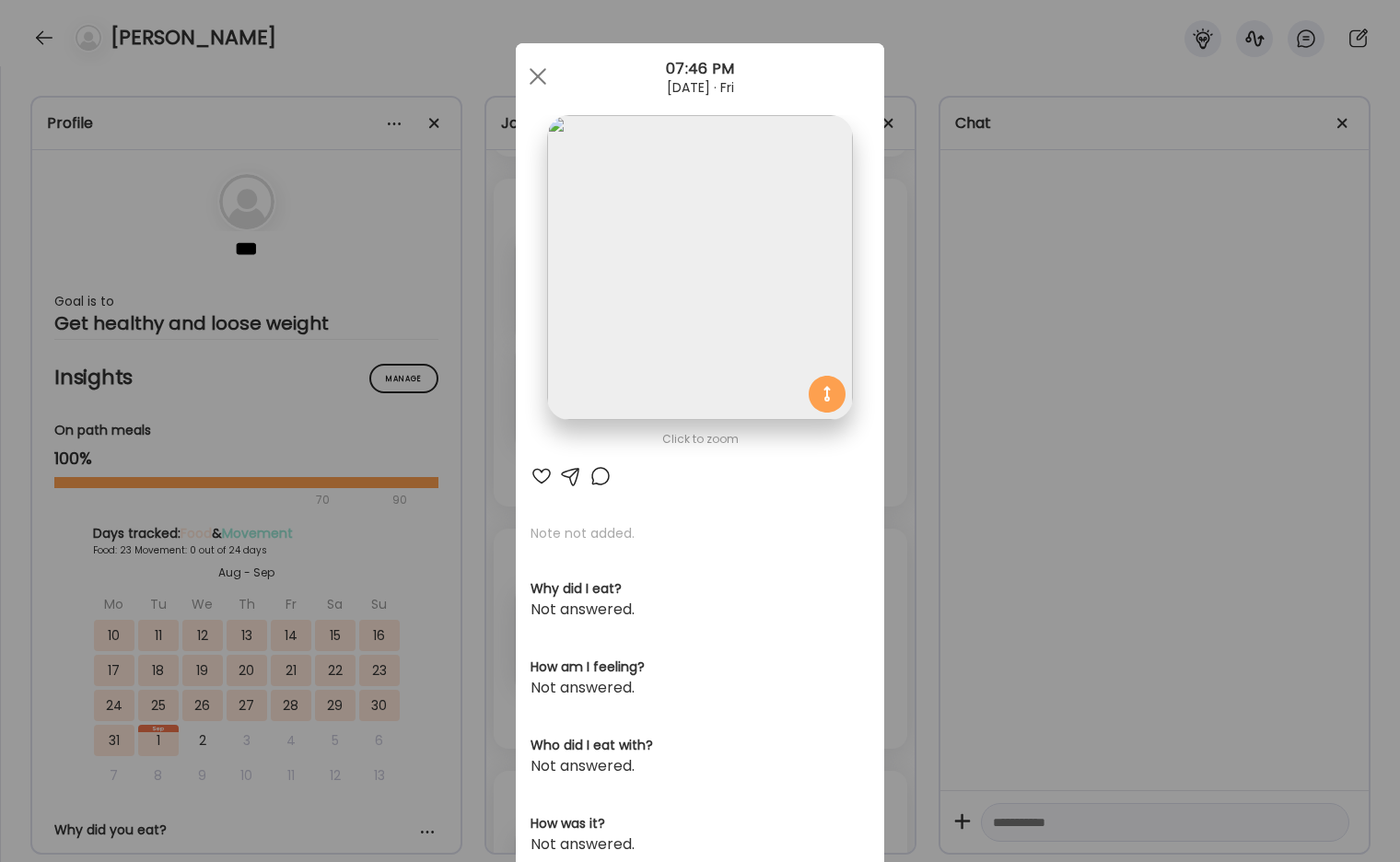
click at [1169, 434] on div "Ate Coach Dashboard Wahoo! It’s official Take a moment to set up your Coach Pro…" at bounding box center [700, 431] width 1400 height 862
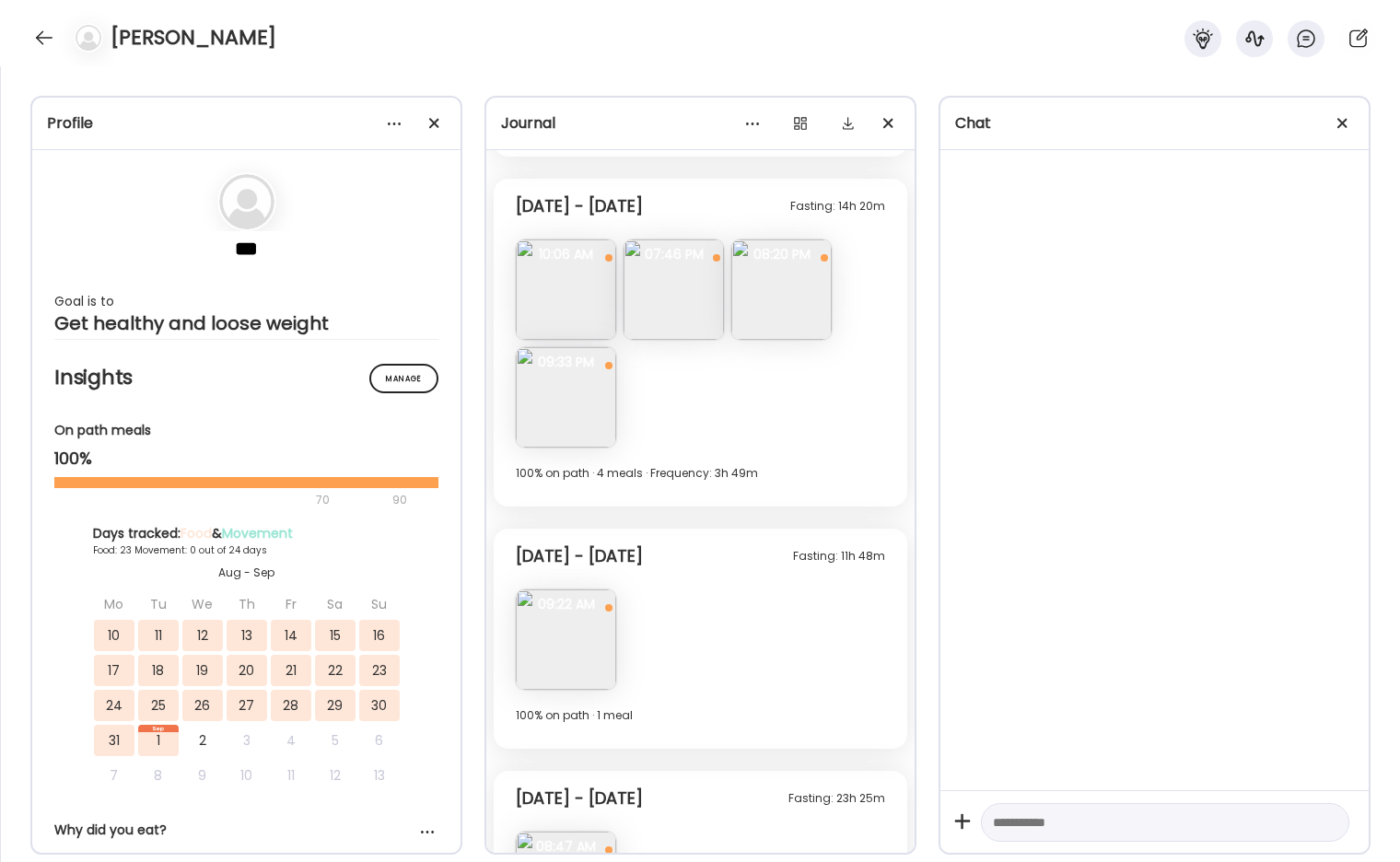
click at [799, 280] on img at bounding box center [782, 290] width 101 height 101
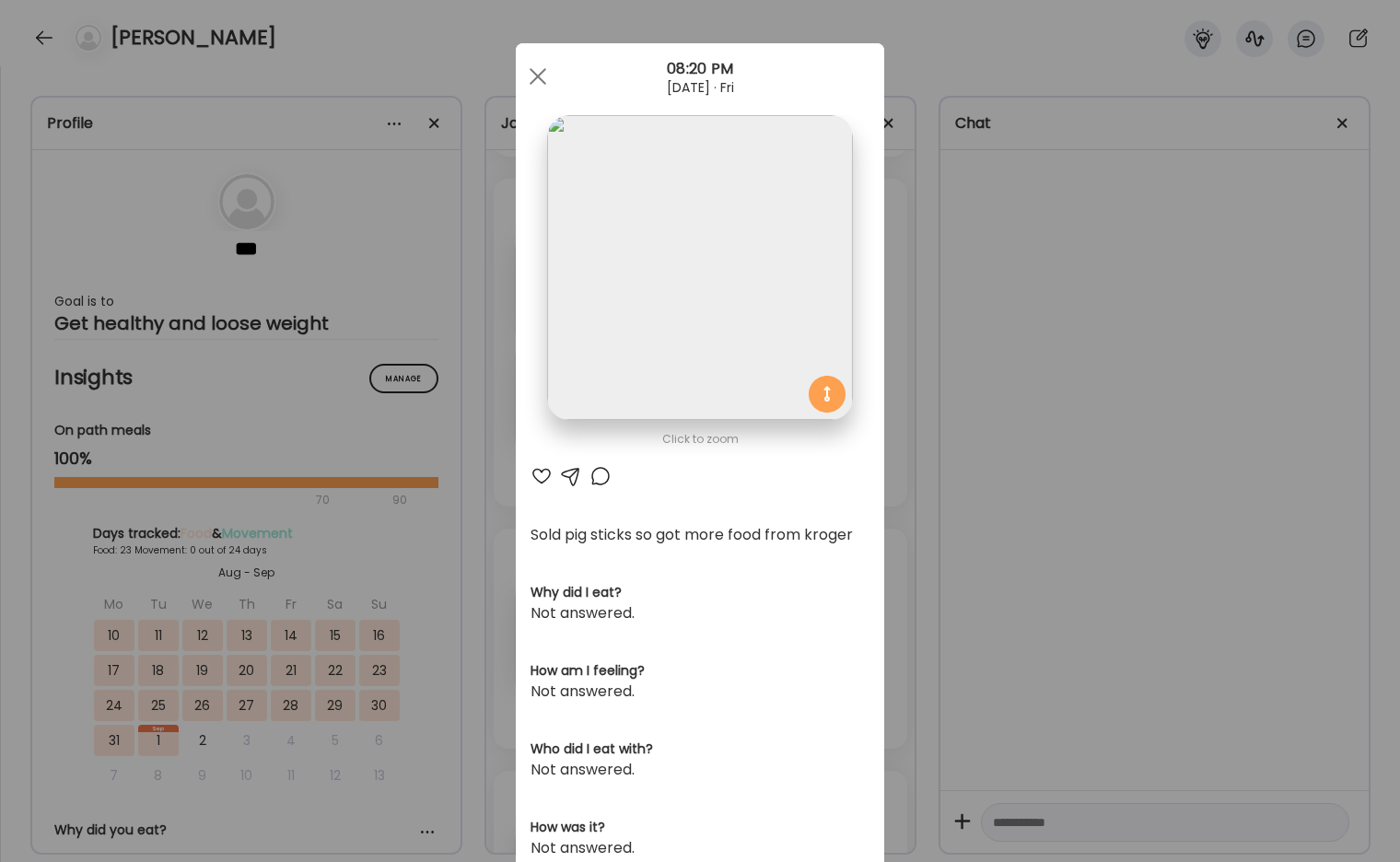
drag, startPoint x: 926, startPoint y: 541, endPoint x: 594, endPoint y: 549, distance: 332.1
click at [925, 541] on div "Ate Coach Dashboard Wahoo! It’s official Take a moment to set up your Coach Pro…" at bounding box center [700, 431] width 1400 height 862
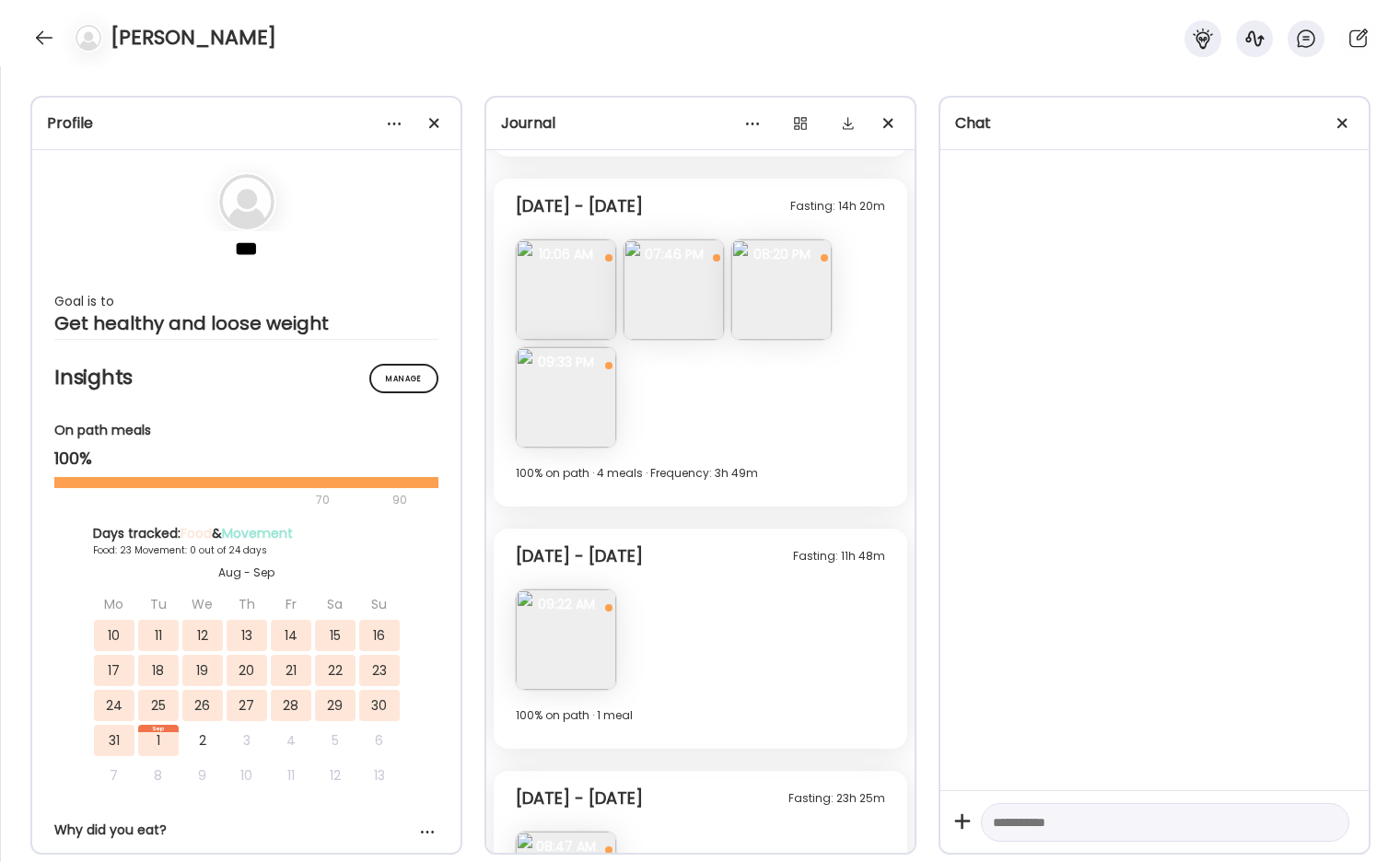
click at [584, 418] on img at bounding box center [567, 397] width 101 height 101
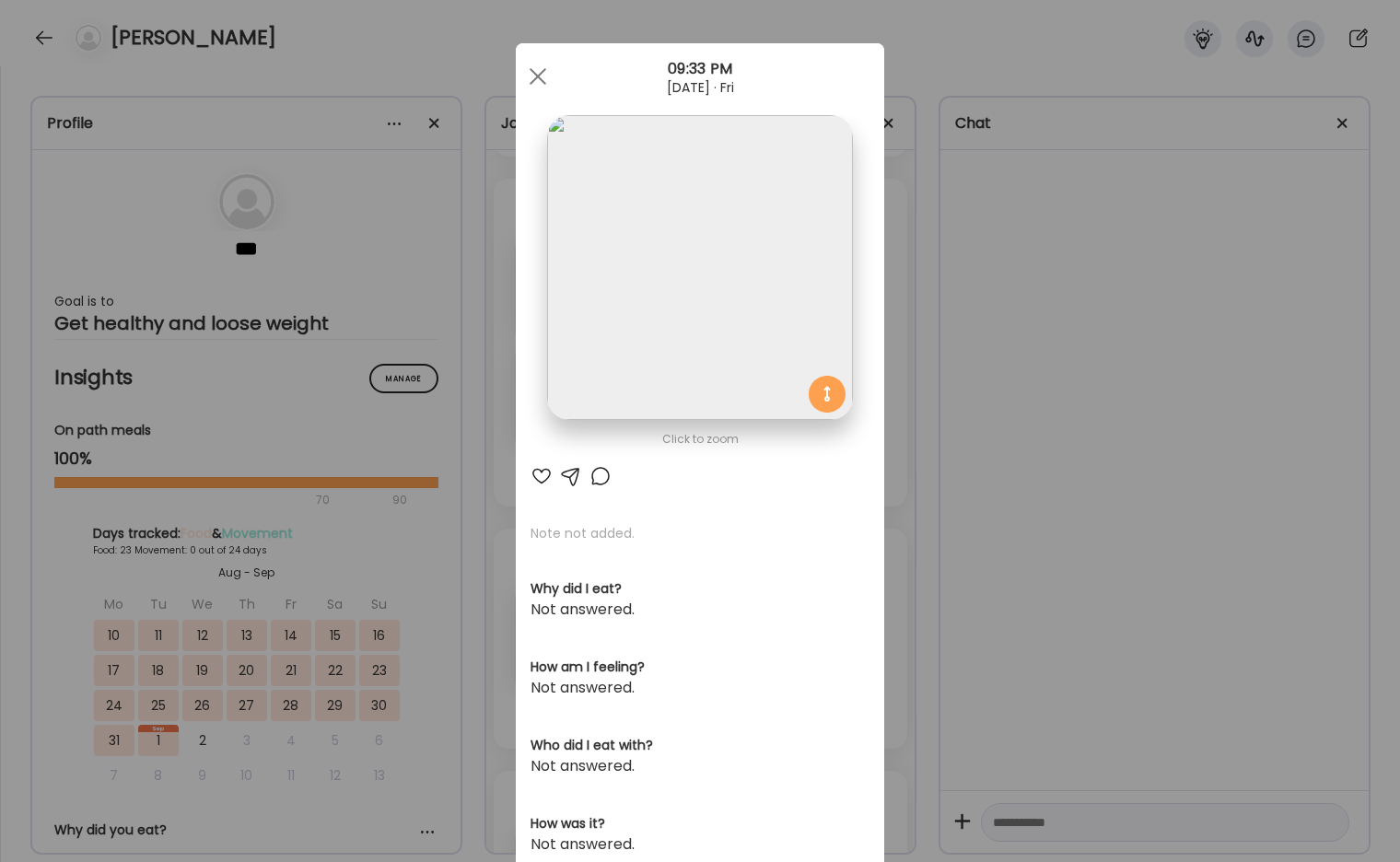
click at [643, 308] on img at bounding box center [699, 267] width 305 height 304
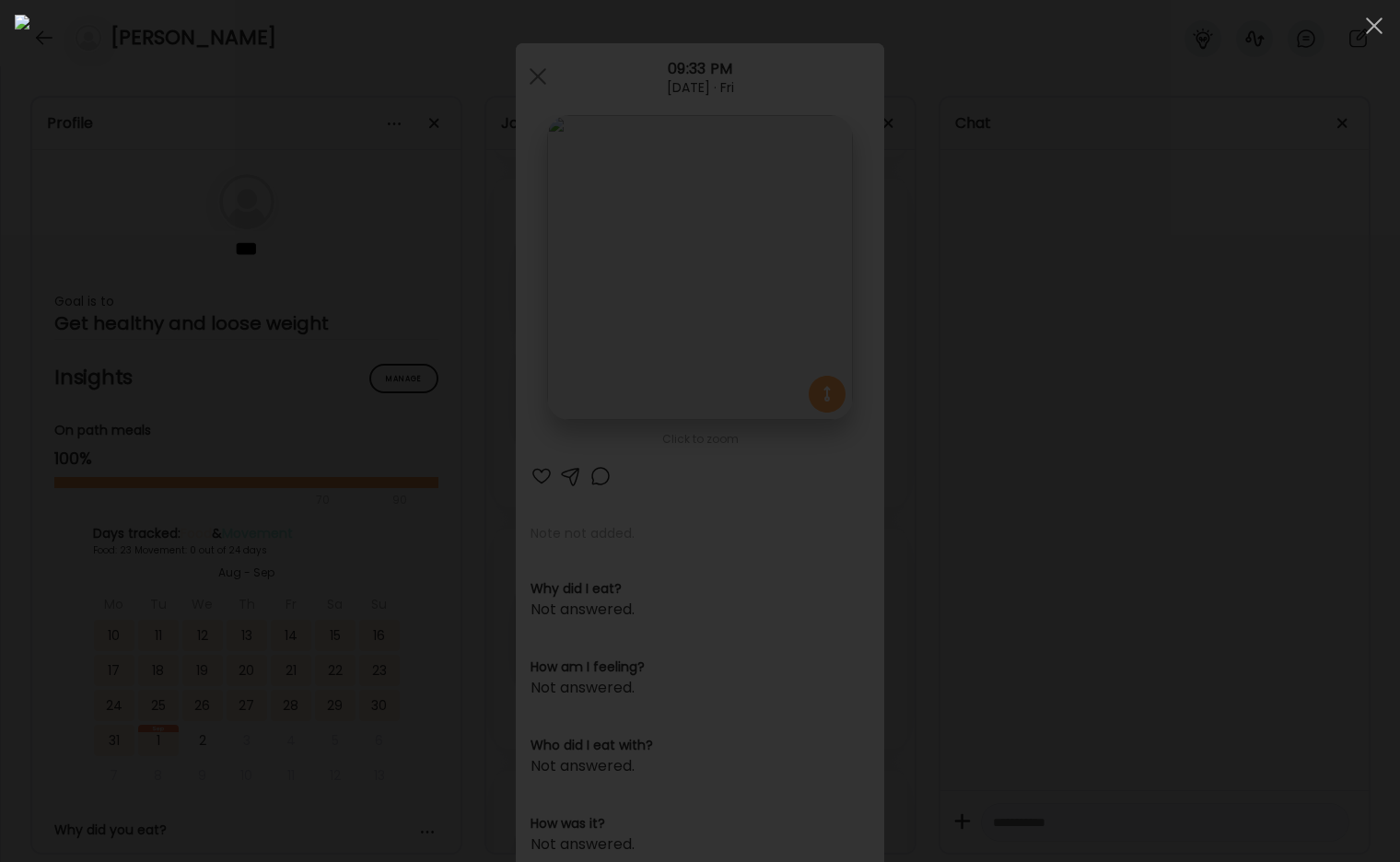
click at [1169, 341] on div at bounding box center [700, 431] width 1371 height 832
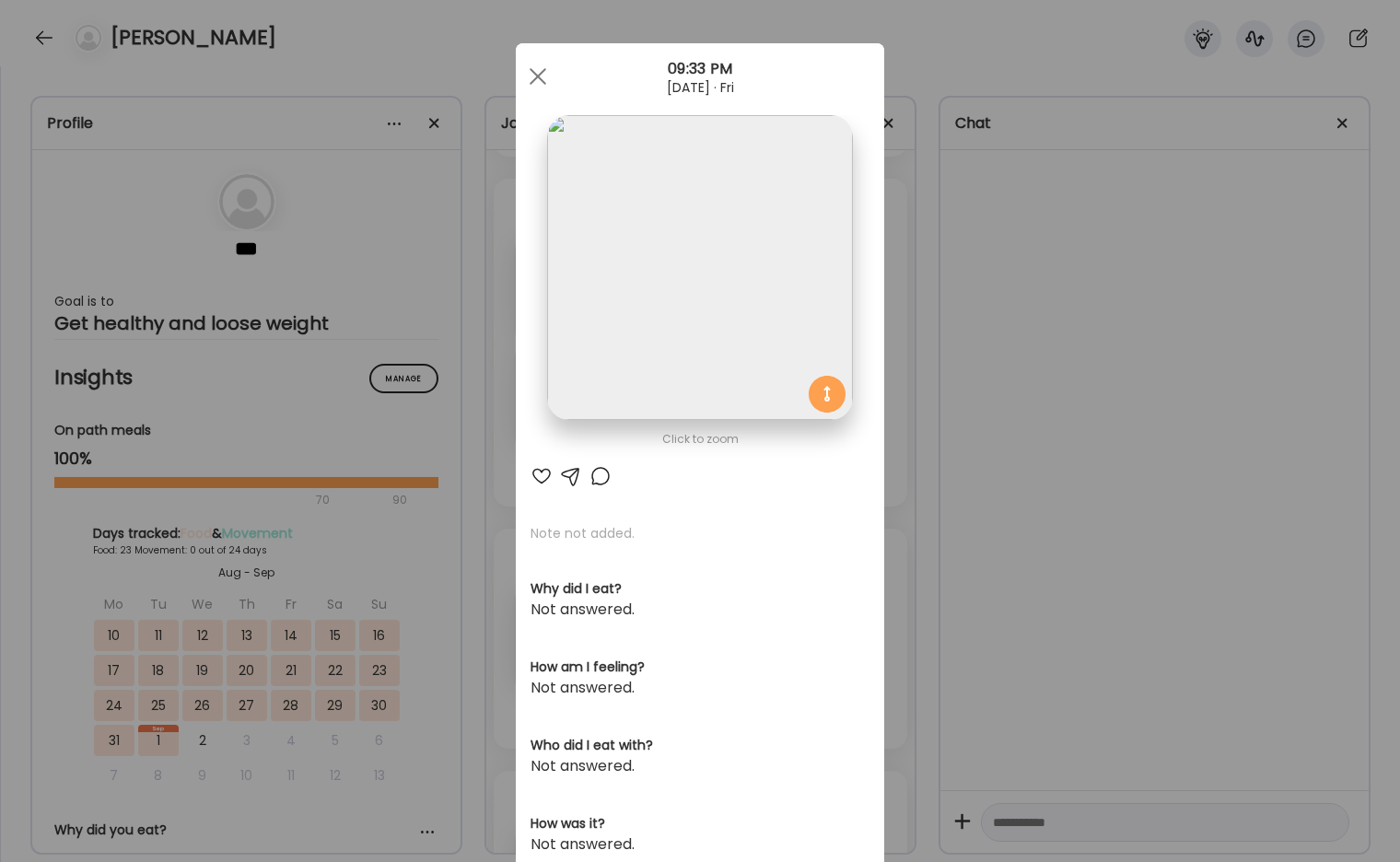
click at [975, 363] on div "Ate Coach Dashboard Wahoo! It’s official Take a moment to set up your Coach Pro…" at bounding box center [700, 431] width 1400 height 862
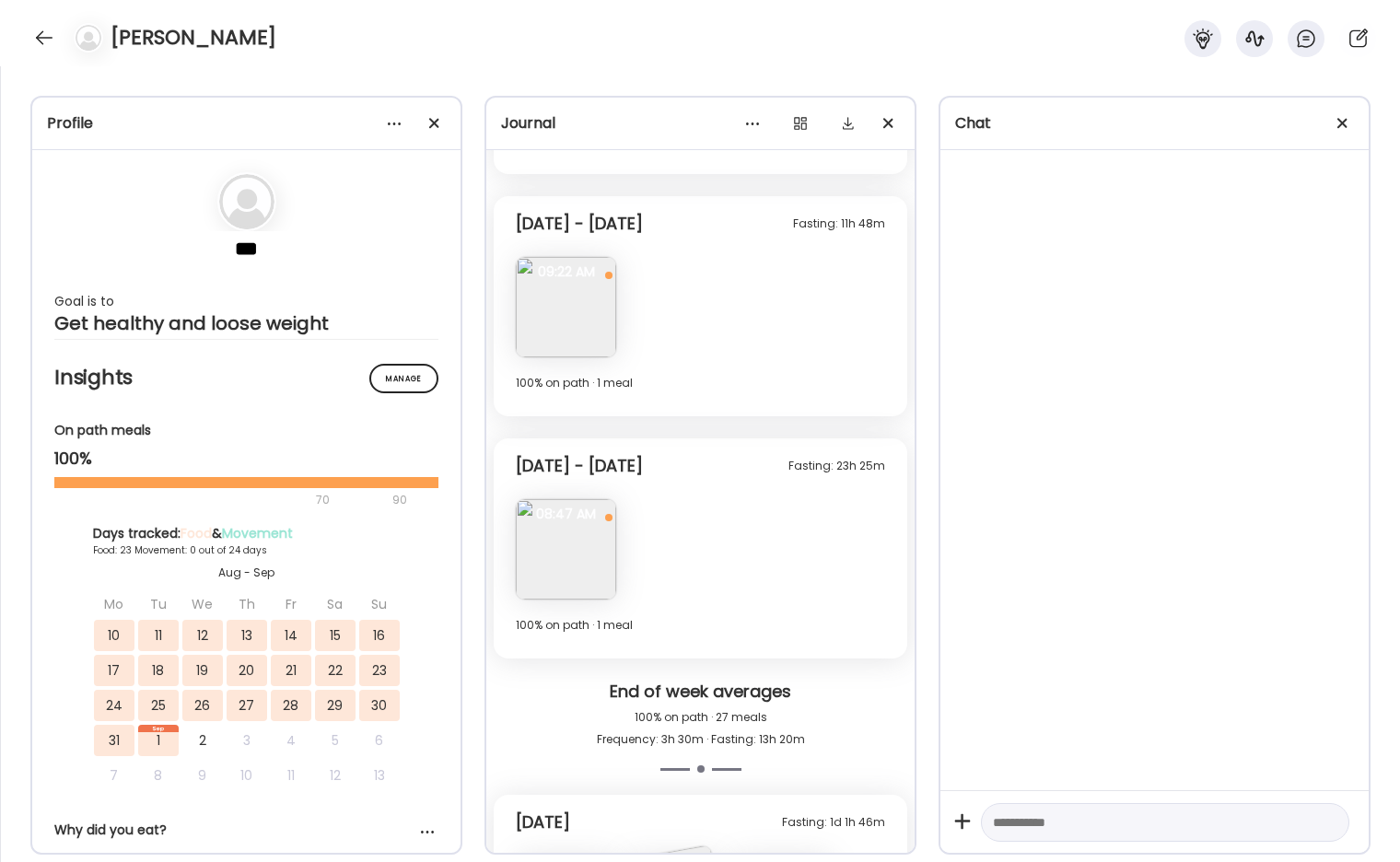
scroll to position [10658, 0]
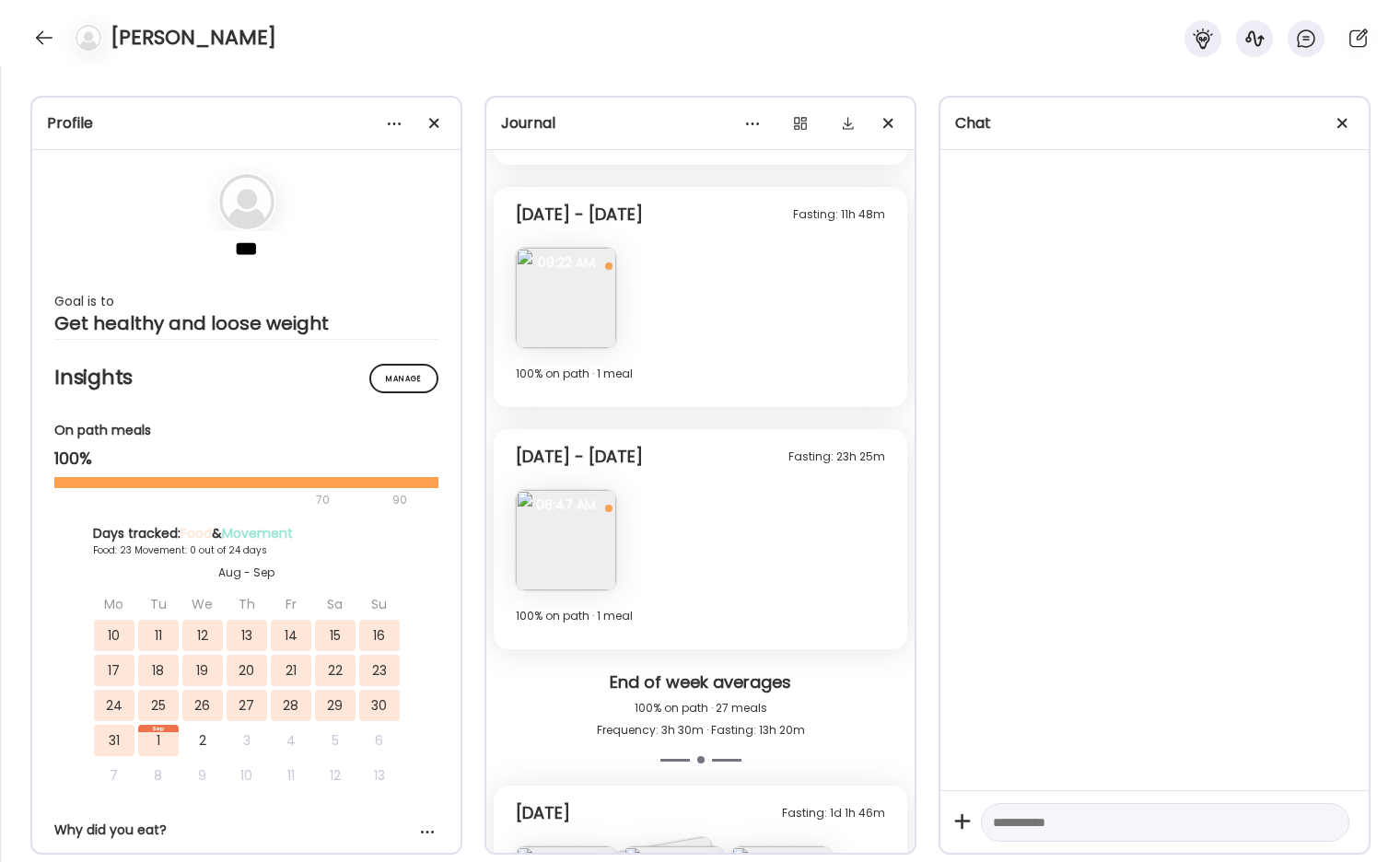
click at [570, 278] on img at bounding box center [567, 299] width 101 height 101
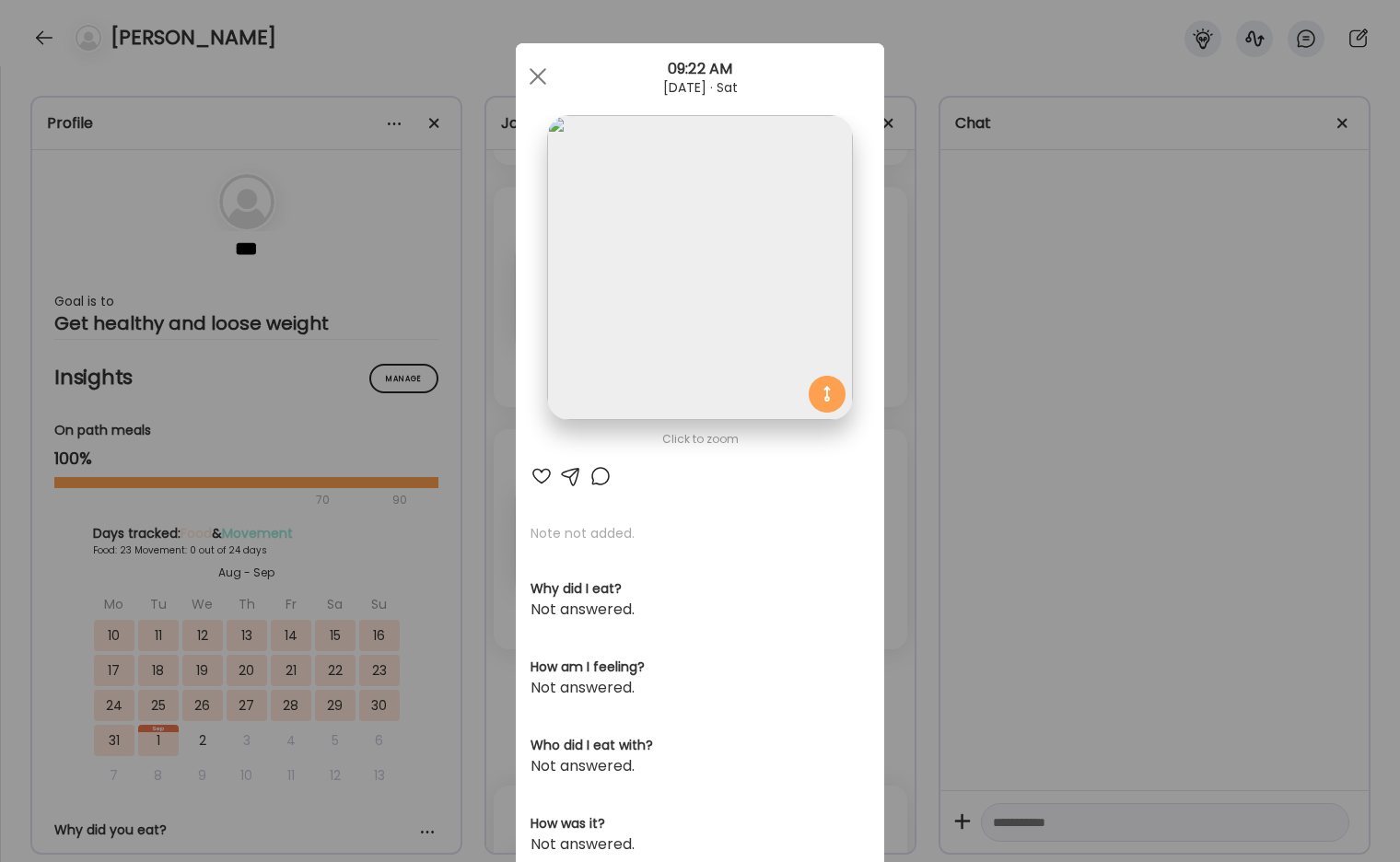
click at [634, 282] on img at bounding box center [699, 267] width 305 height 304
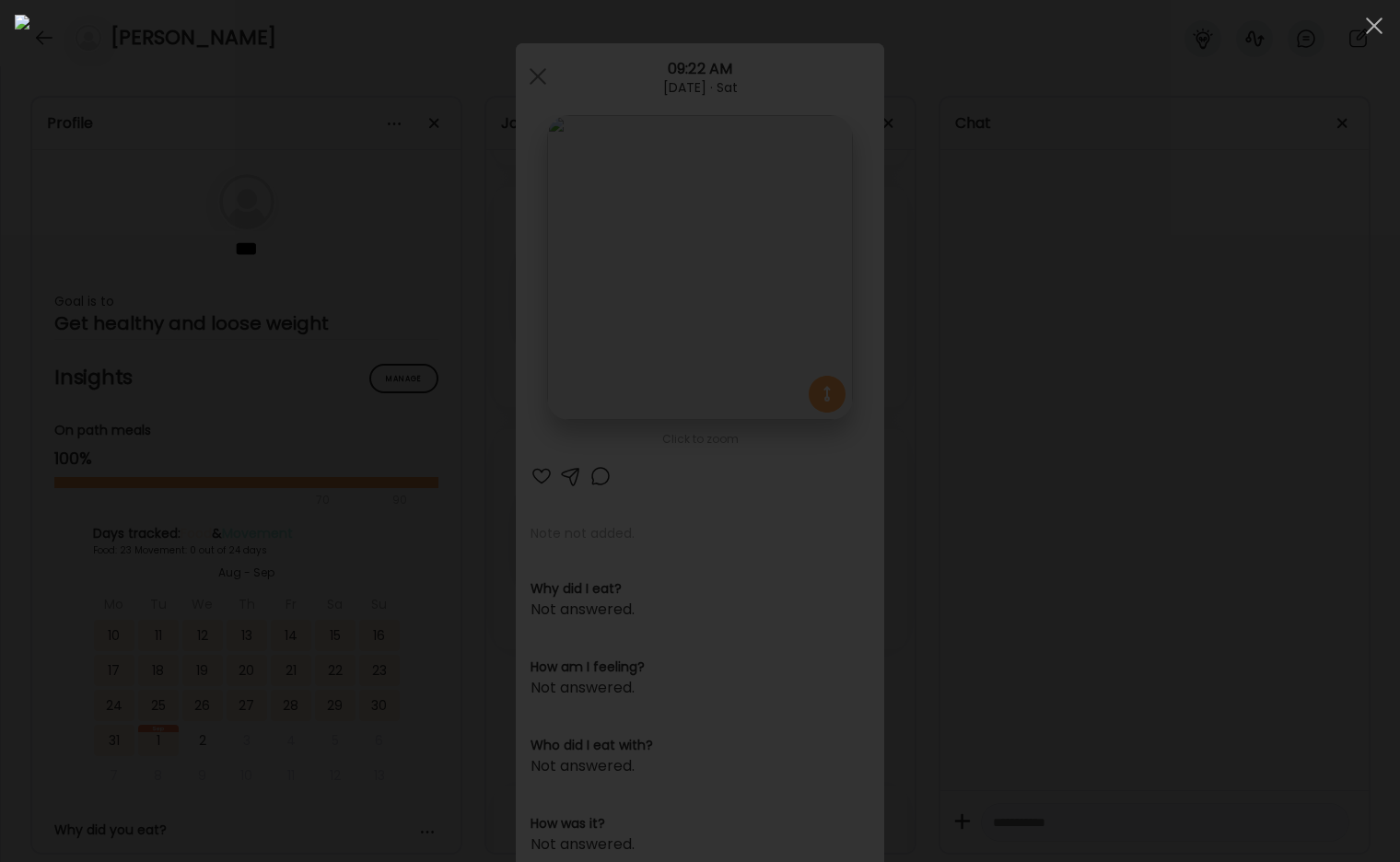
click at [1169, 284] on div at bounding box center [700, 431] width 1371 height 832
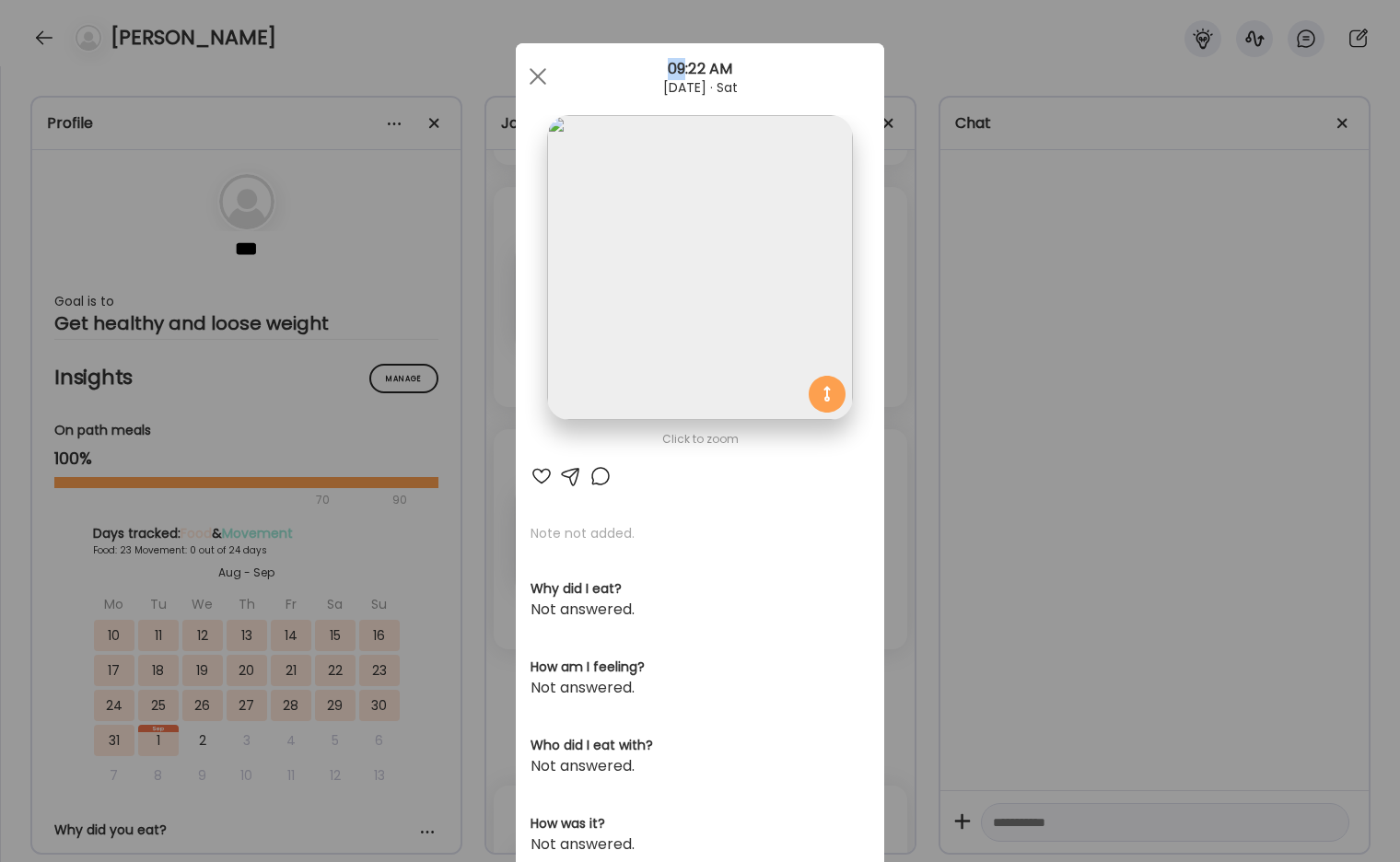
click at [1169, 284] on div "Ate Coach Dashboard Wahoo! It’s official Take a moment to set up your Coach Pro…" at bounding box center [700, 431] width 1400 height 862
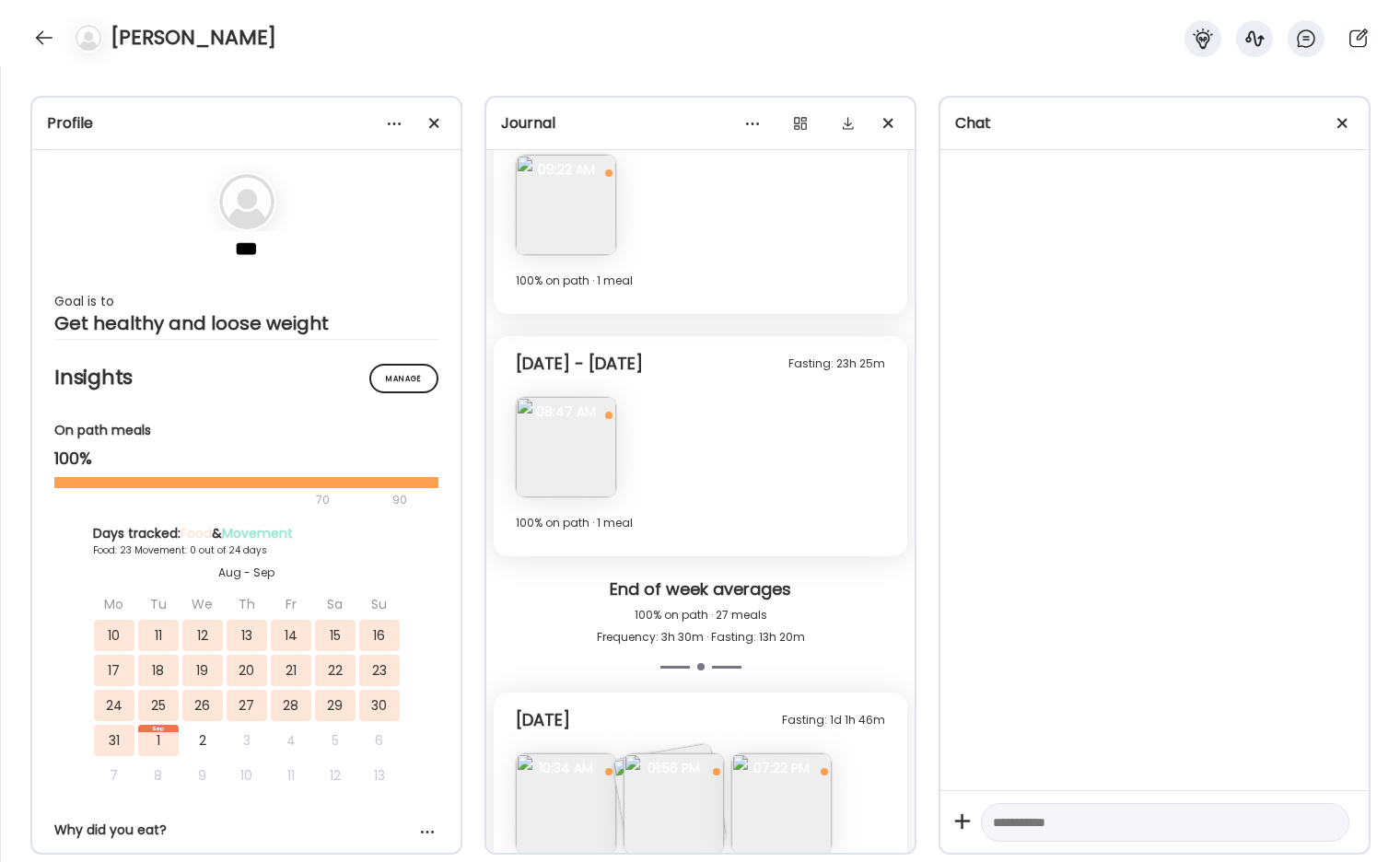
scroll to position [10784, 0]
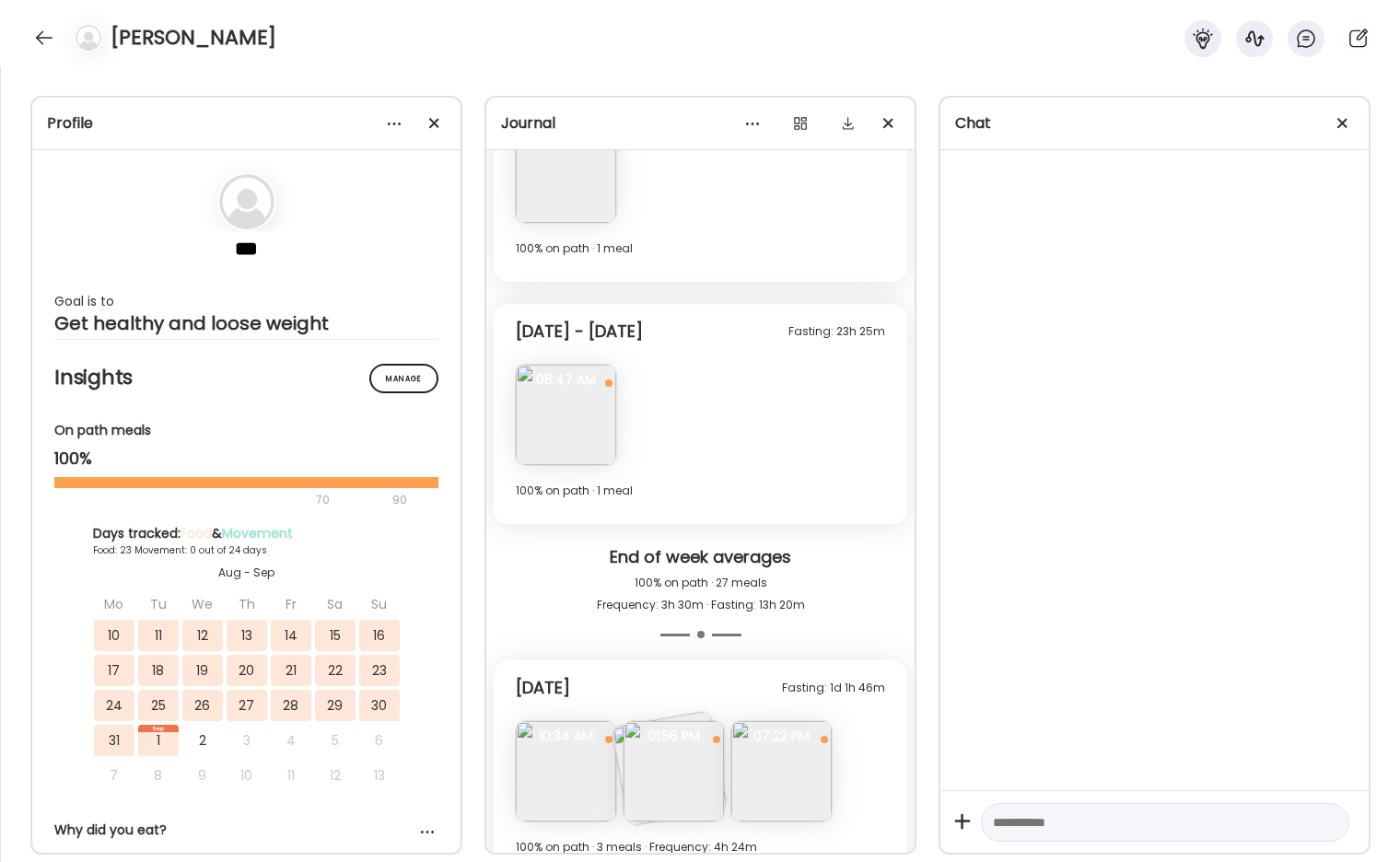
click at [587, 388] on img at bounding box center [567, 415] width 101 height 101
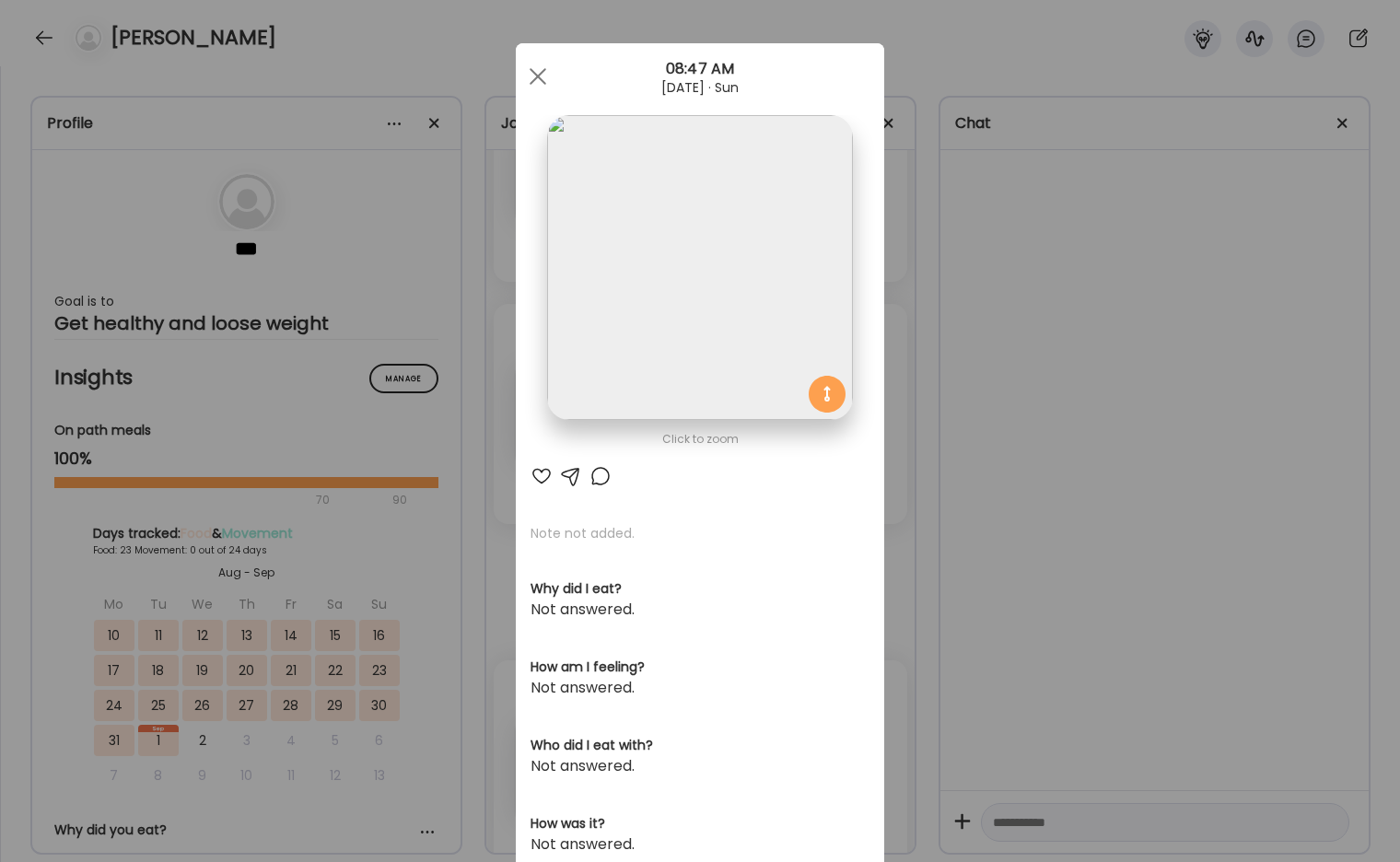
click at [979, 344] on div "Ate Coach Dashboard Wahoo! It’s official Take a moment to set up your Coach Pro…" at bounding box center [700, 431] width 1400 height 862
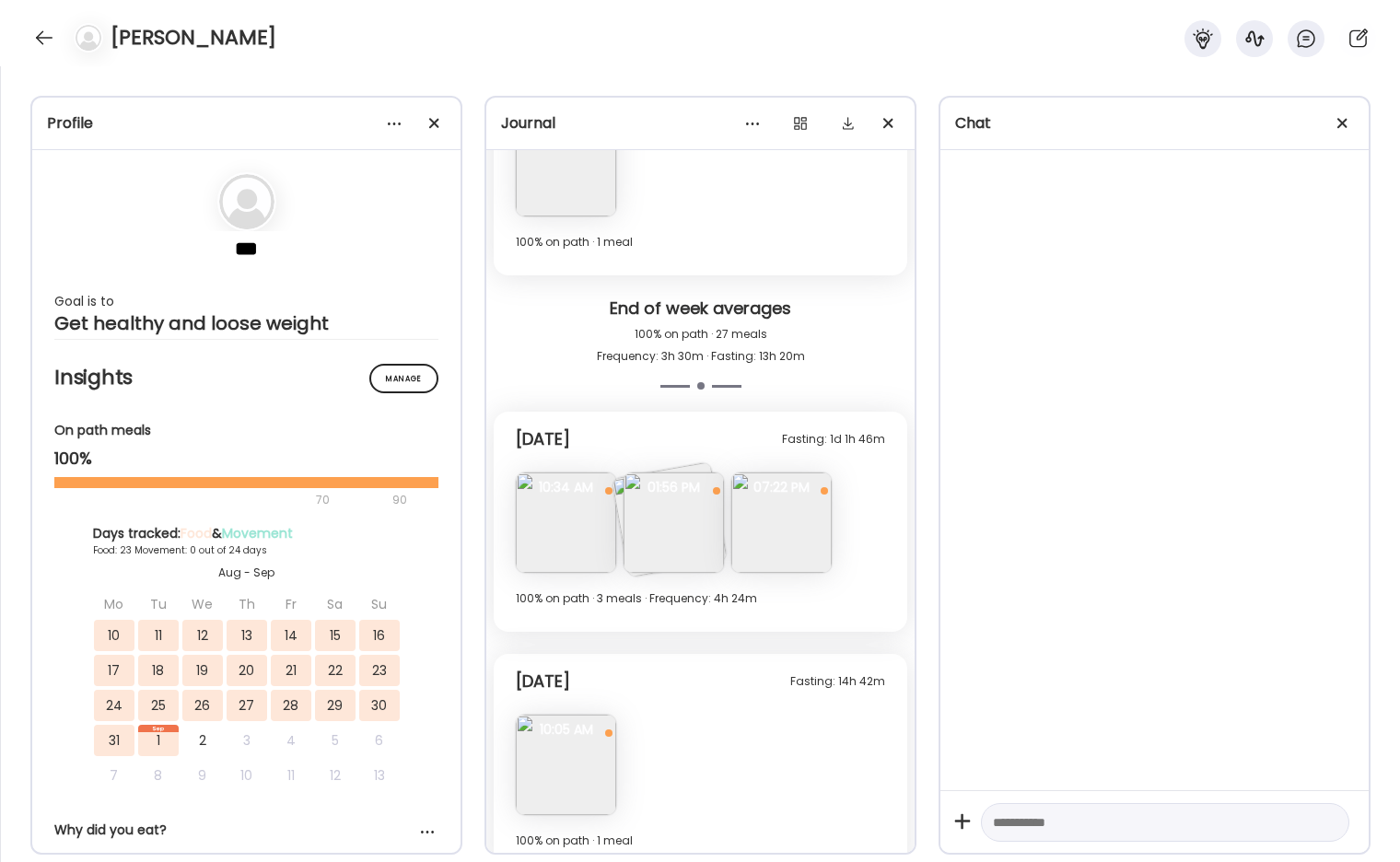
scroll to position [11039, 0]
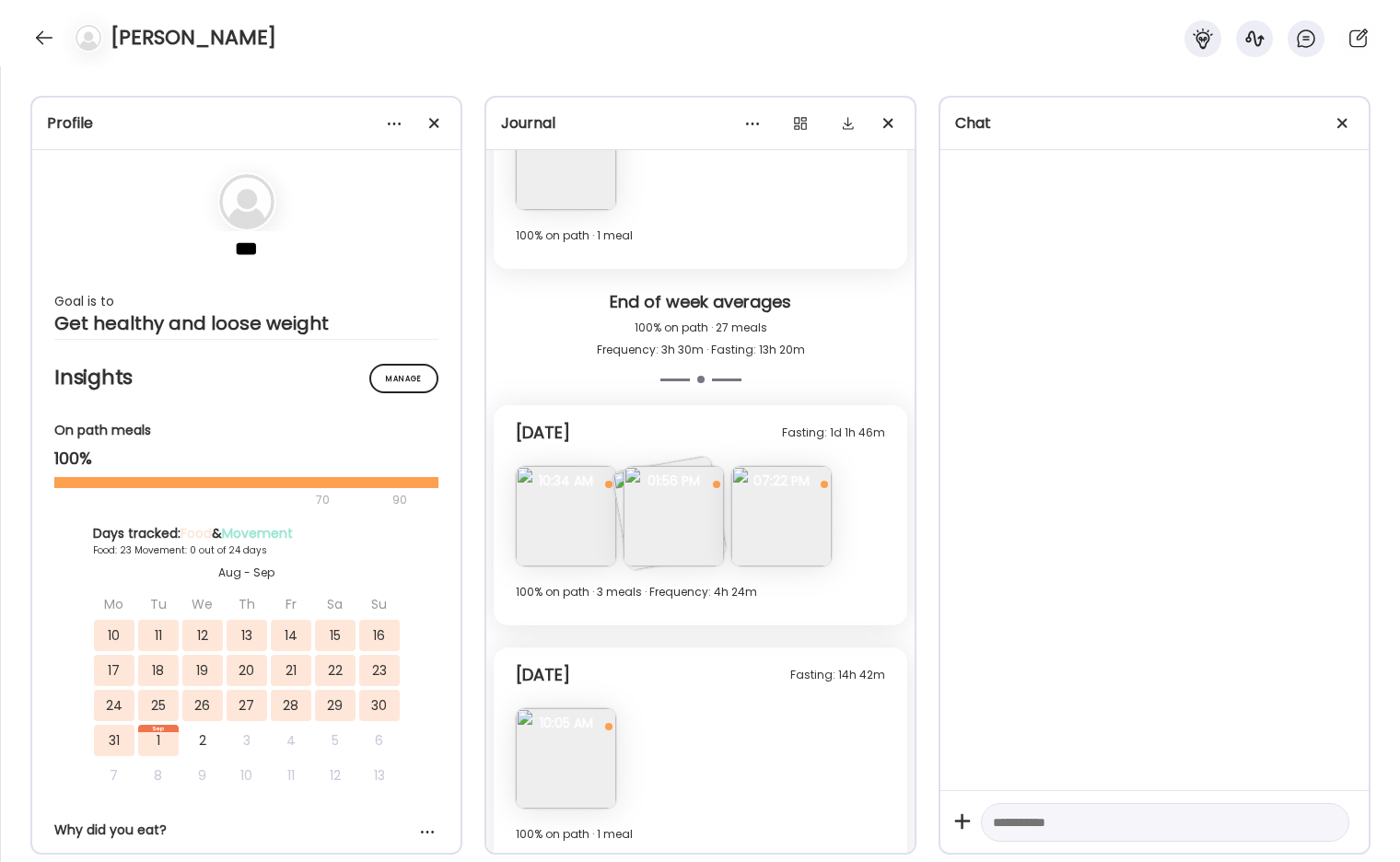
click at [562, 524] on img at bounding box center [567, 516] width 101 height 101
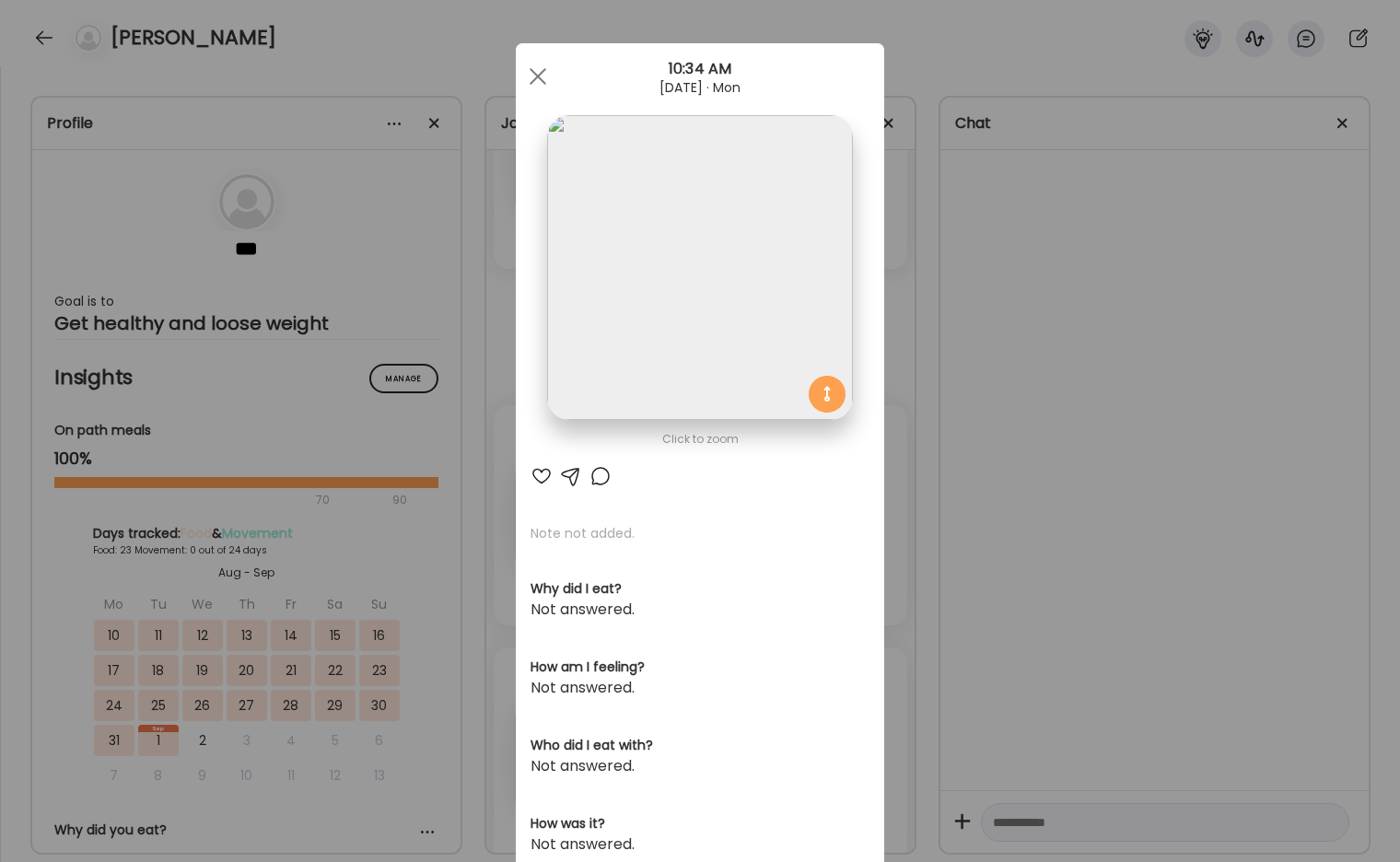
click at [949, 210] on div "Ate Coach Dashboard Wahoo! It’s official Take a moment to set up your Coach Pro…" at bounding box center [700, 431] width 1400 height 862
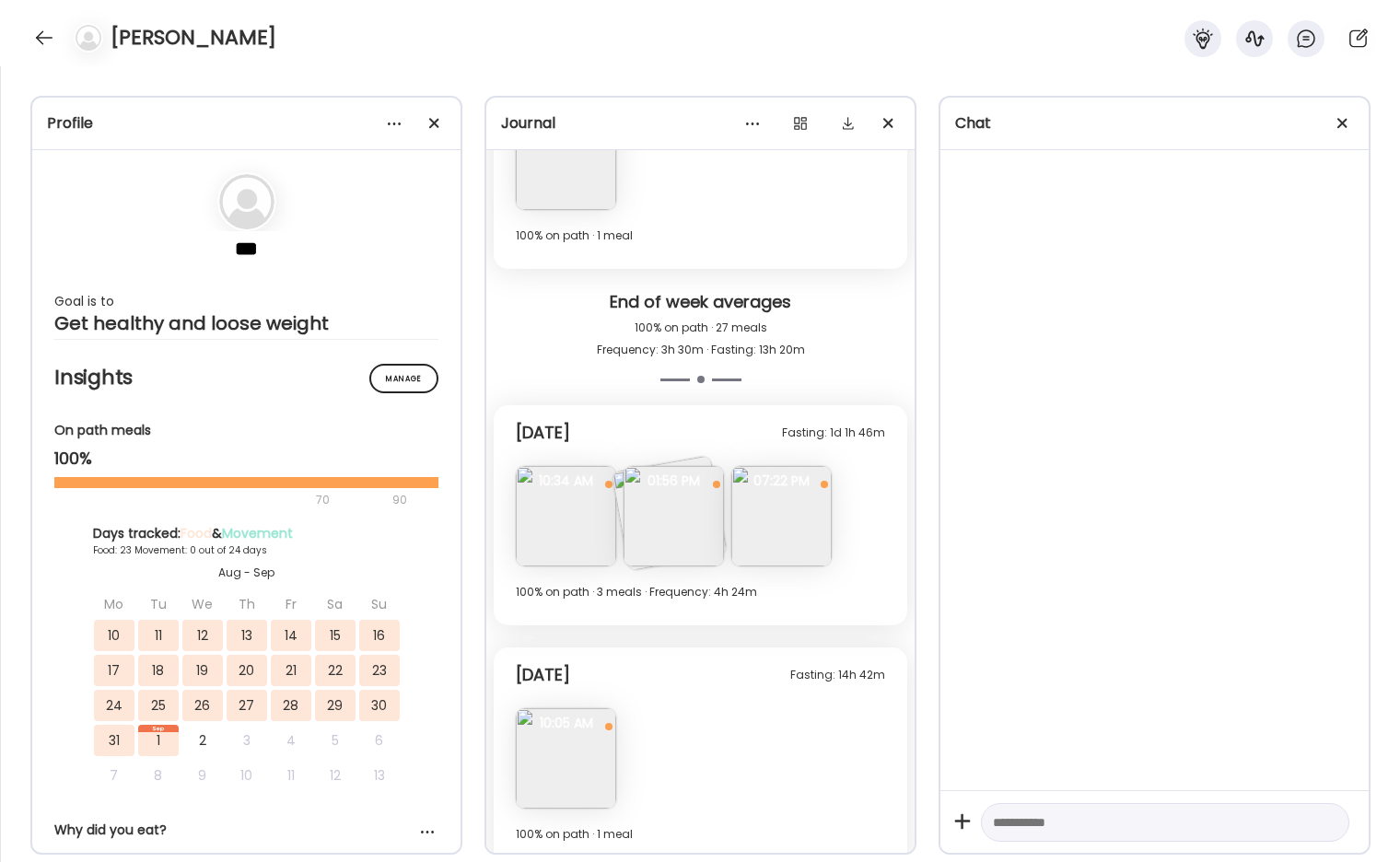
click at [662, 506] on img at bounding box center [674, 516] width 101 height 101
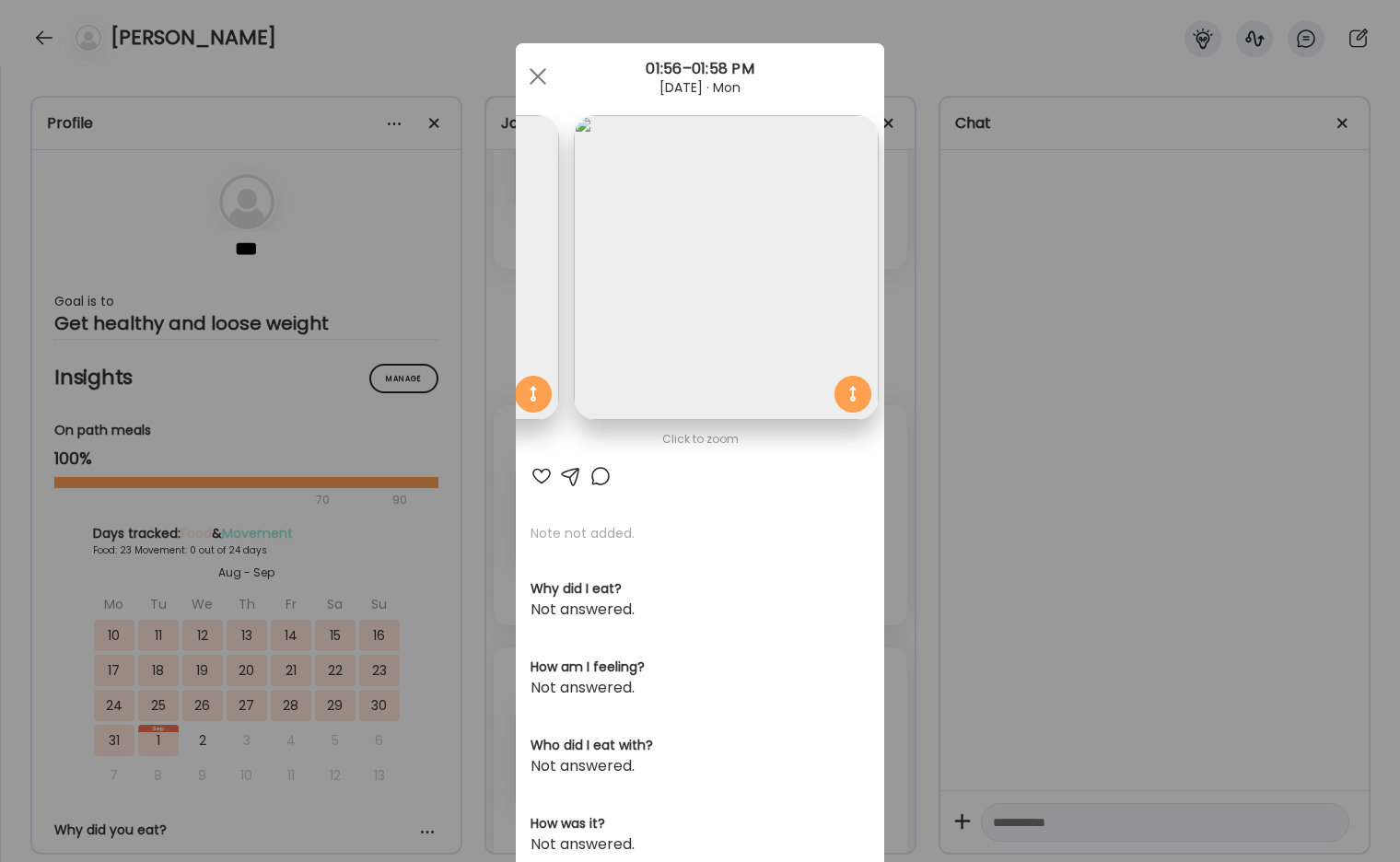
scroll to position [0, 301]
click at [910, 354] on div "Ate Coach Dashboard Wahoo! It’s official Take a moment to set up your Coach Pro…" at bounding box center [700, 431] width 1400 height 862
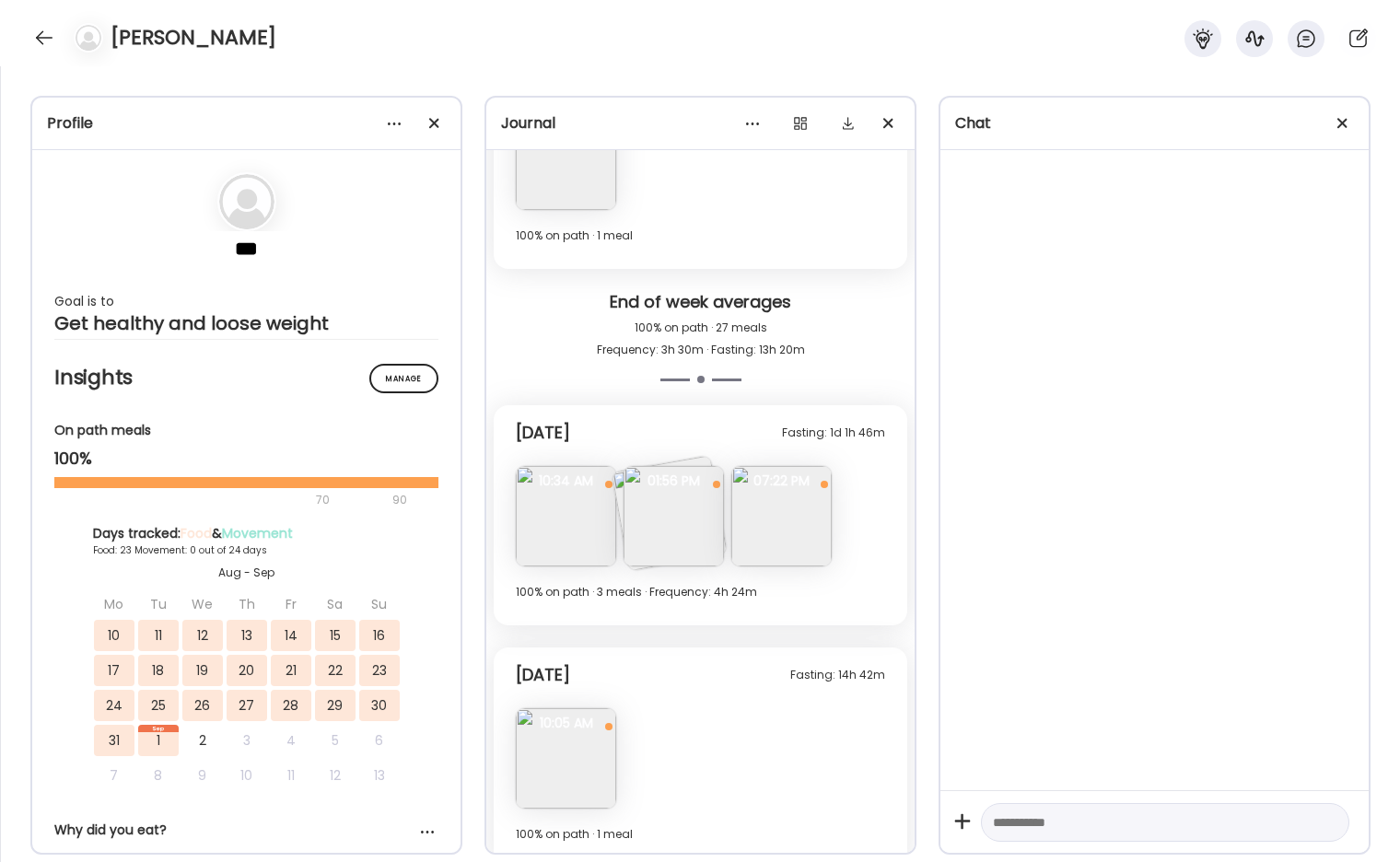
click at [784, 498] on img at bounding box center [782, 516] width 101 height 101
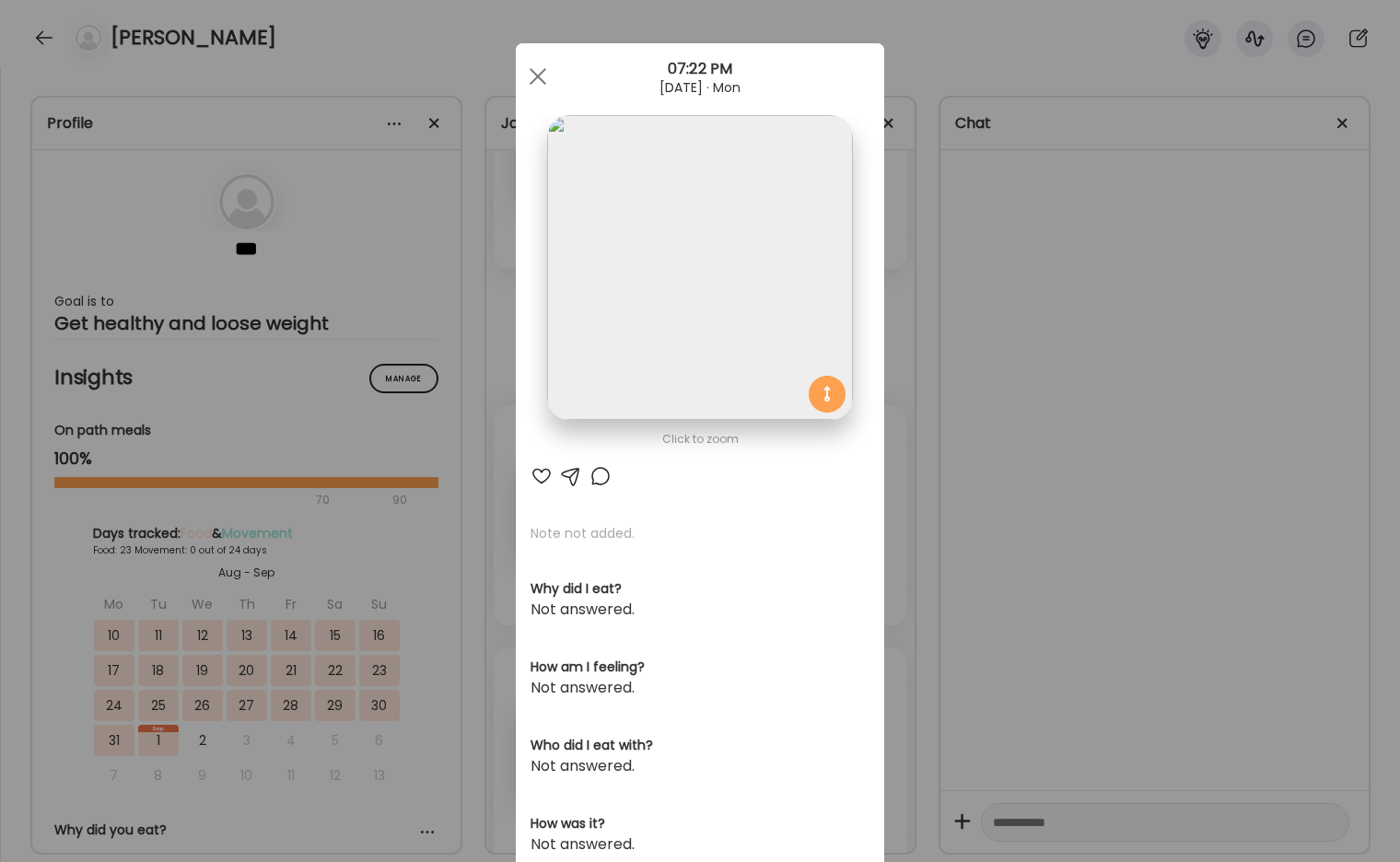
scroll to position [0, 0]
click at [662, 312] on img at bounding box center [699, 267] width 305 height 304
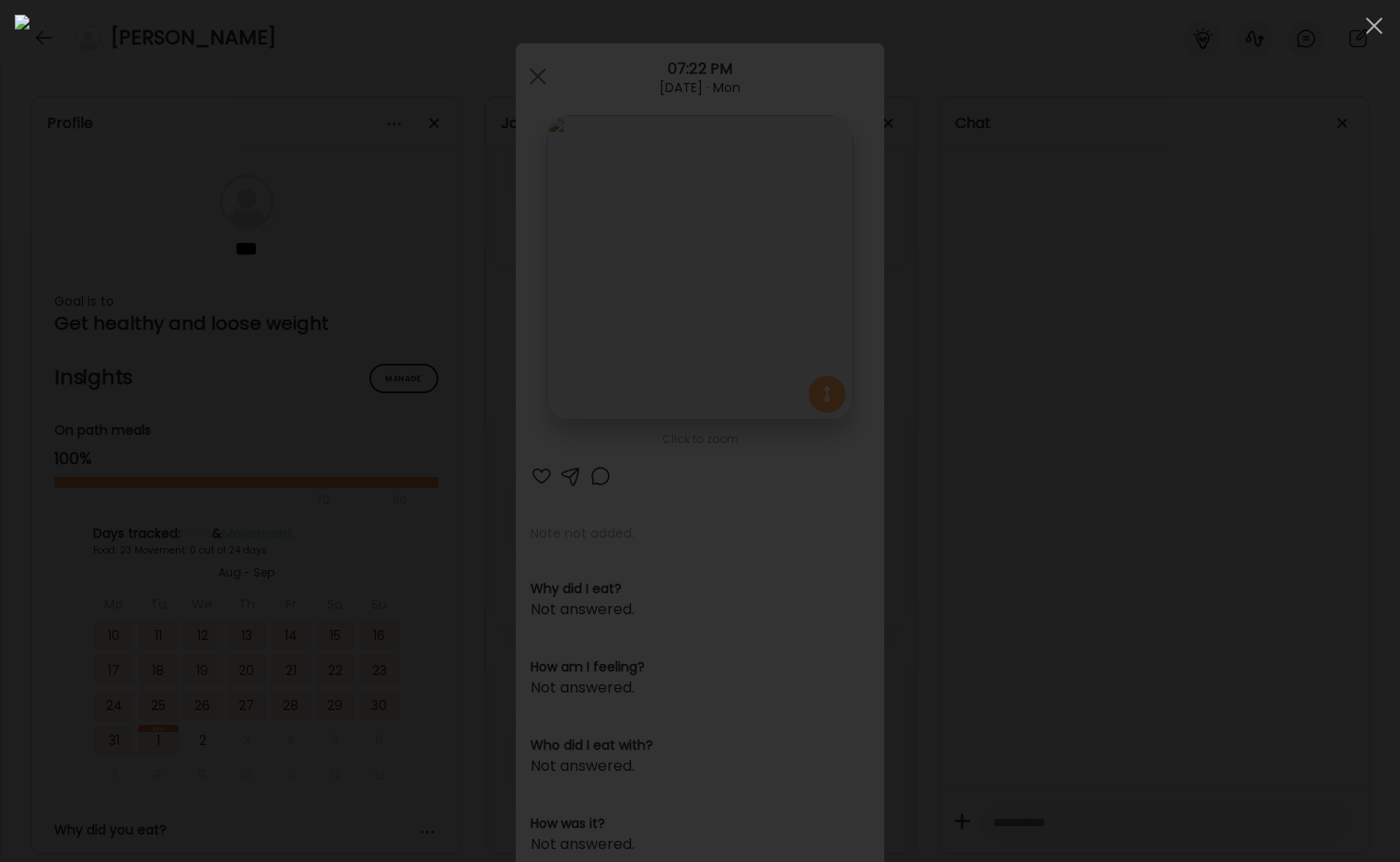
click at [682, 412] on img at bounding box center [700, 431] width 1371 height 832
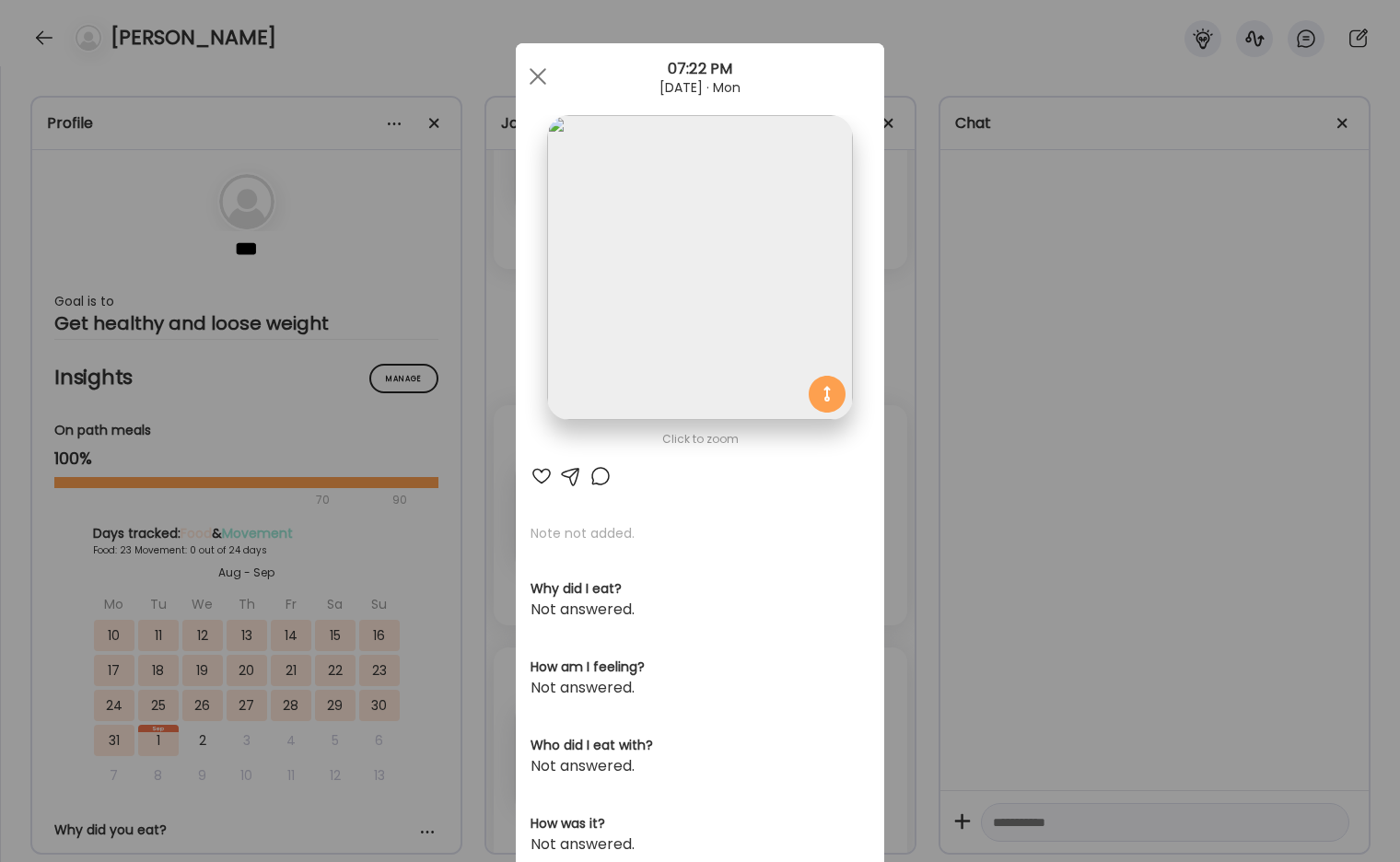
click at [681, 359] on img at bounding box center [699, 267] width 305 height 304
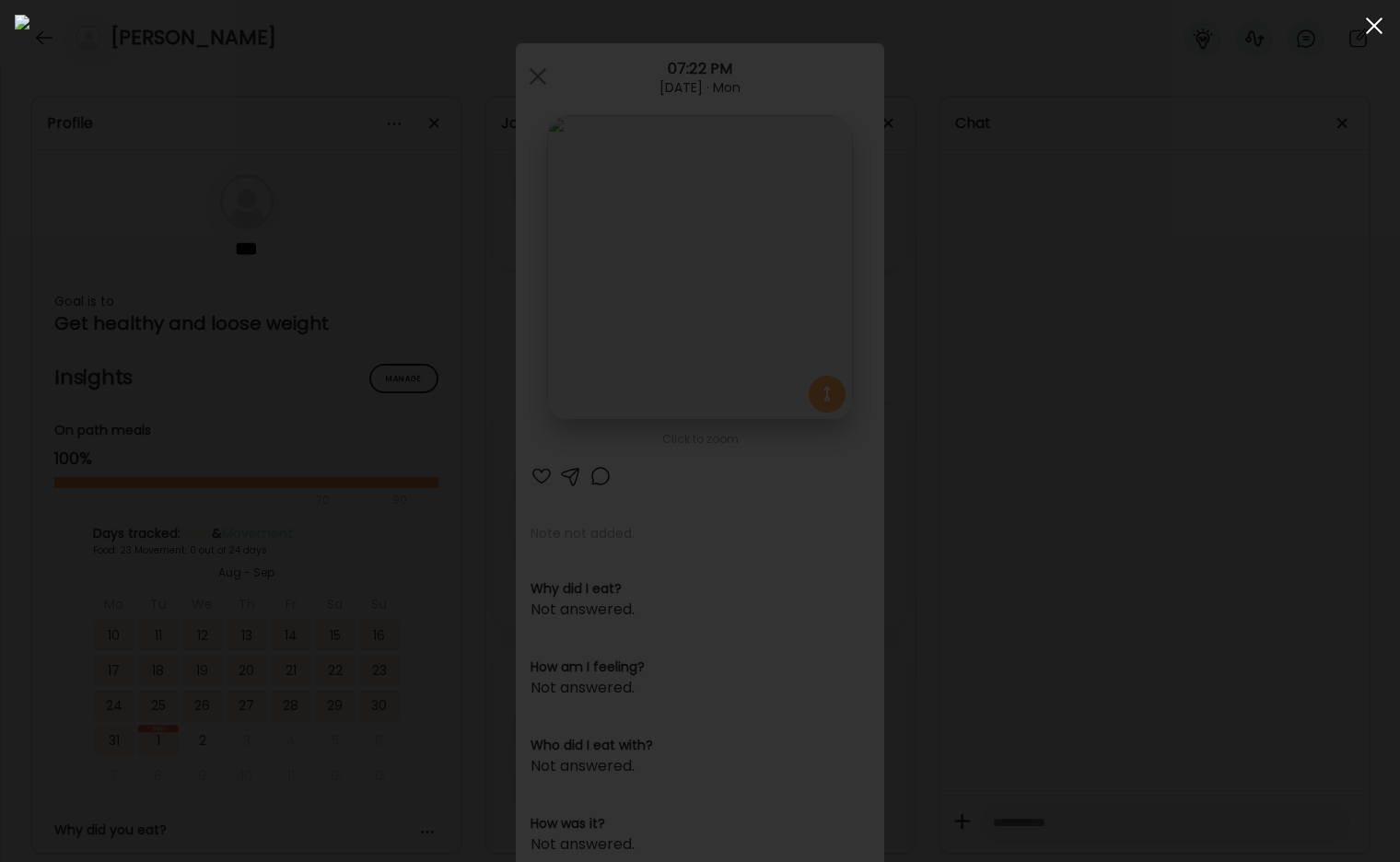
click at [1169, 32] on div at bounding box center [1374, 25] width 37 height 37
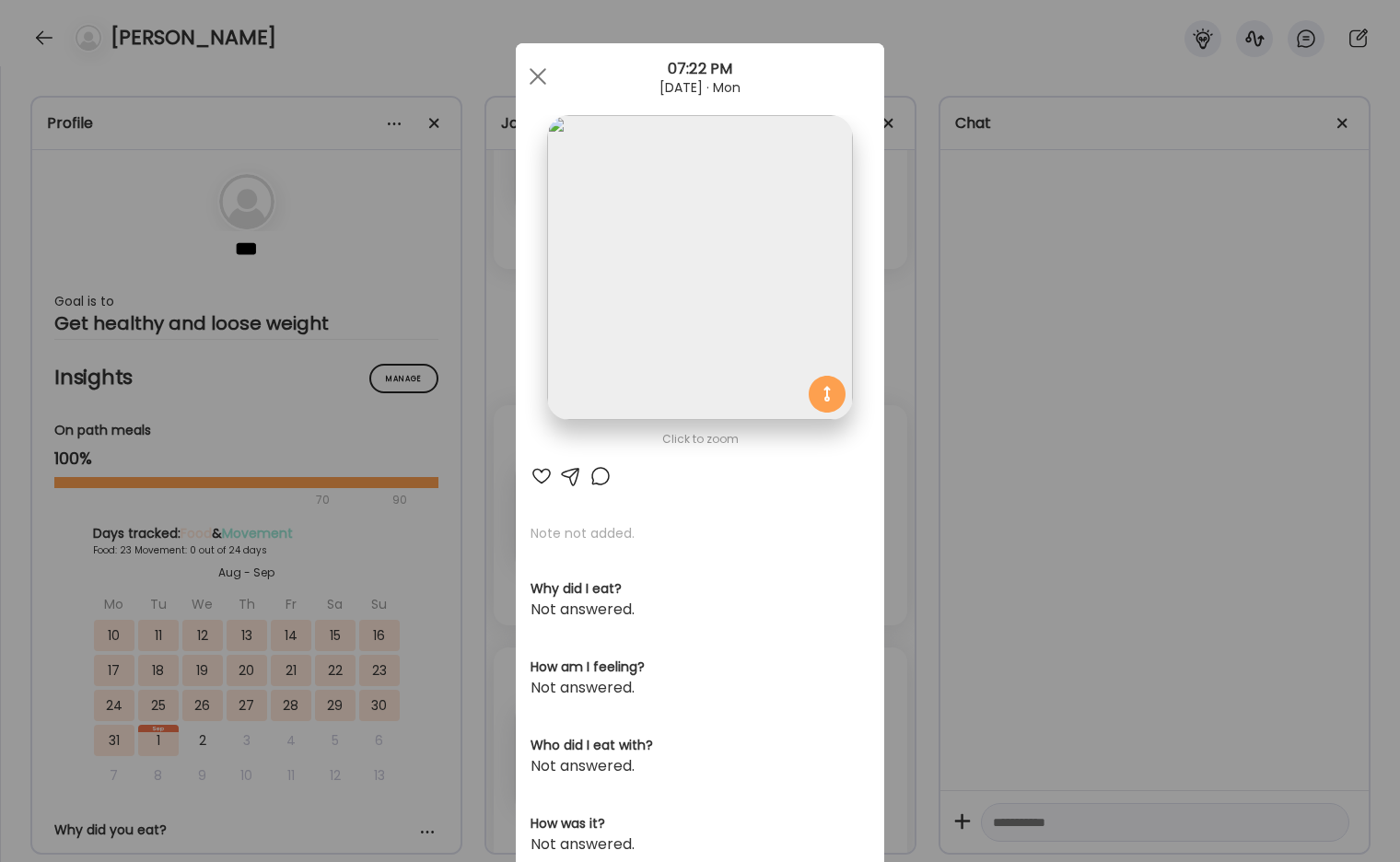
click at [1162, 398] on div "Ate Coach Dashboard Wahoo! It’s official Take a moment to set up your Coach Pro…" at bounding box center [700, 431] width 1400 height 862
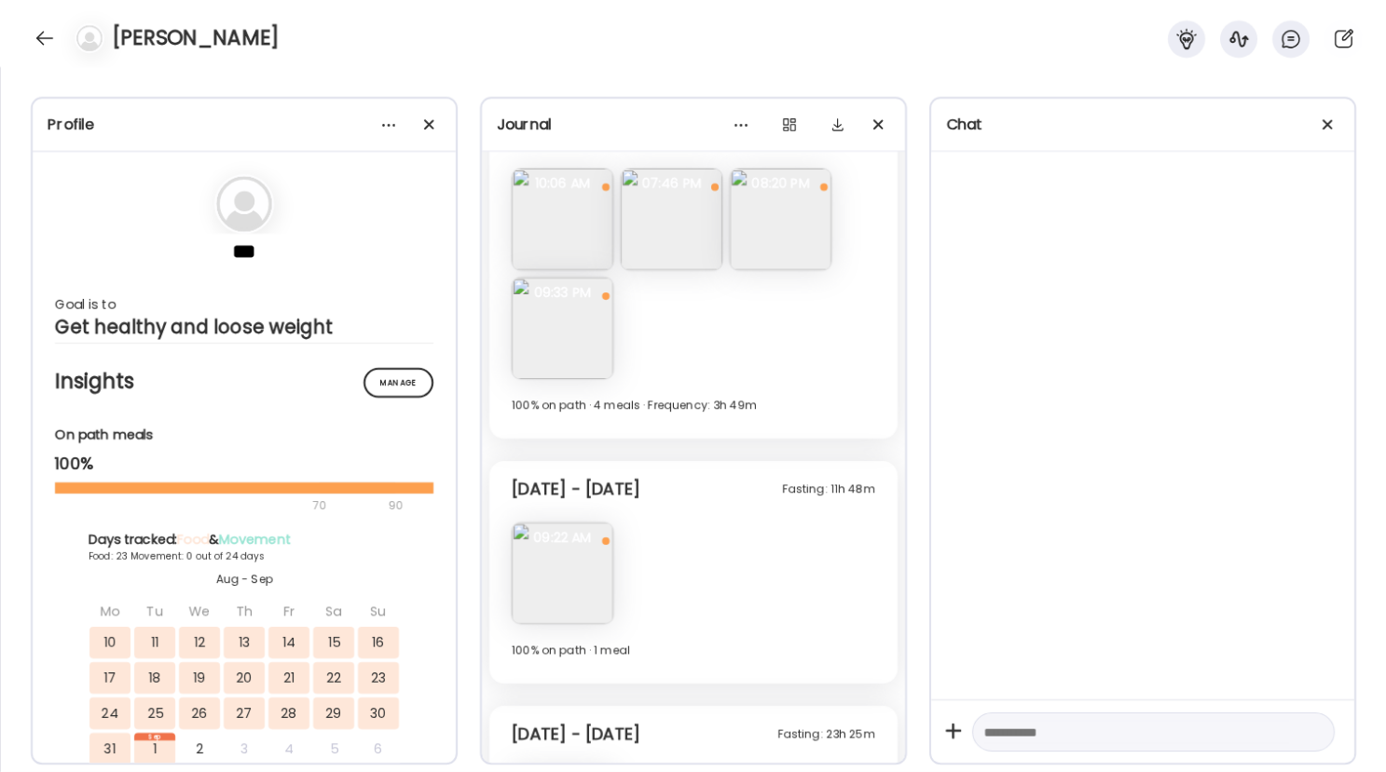
scroll to position [10353, 0]
